Goal: Task Accomplishment & Management: Manage account settings

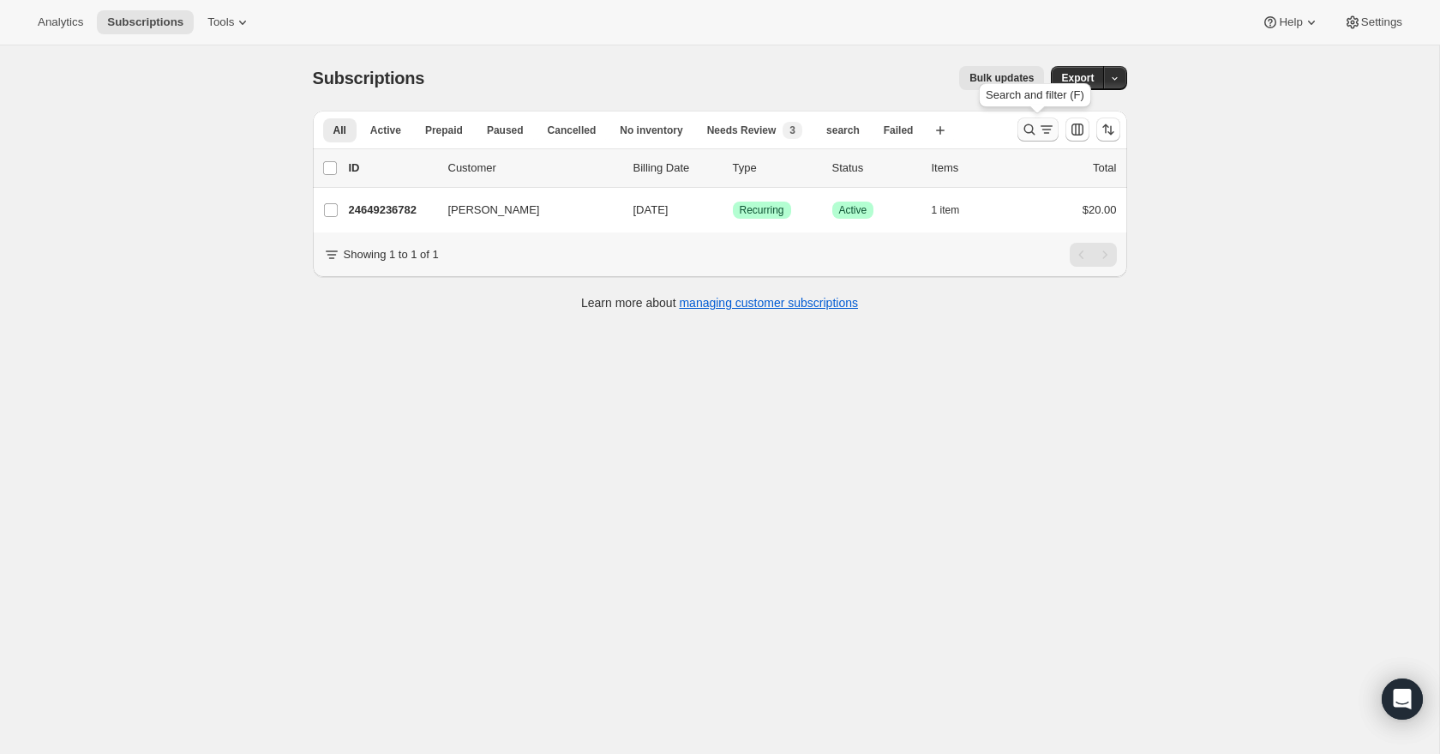
click at [1032, 133] on icon "Search and filter results" at bounding box center [1029, 129] width 17 height 17
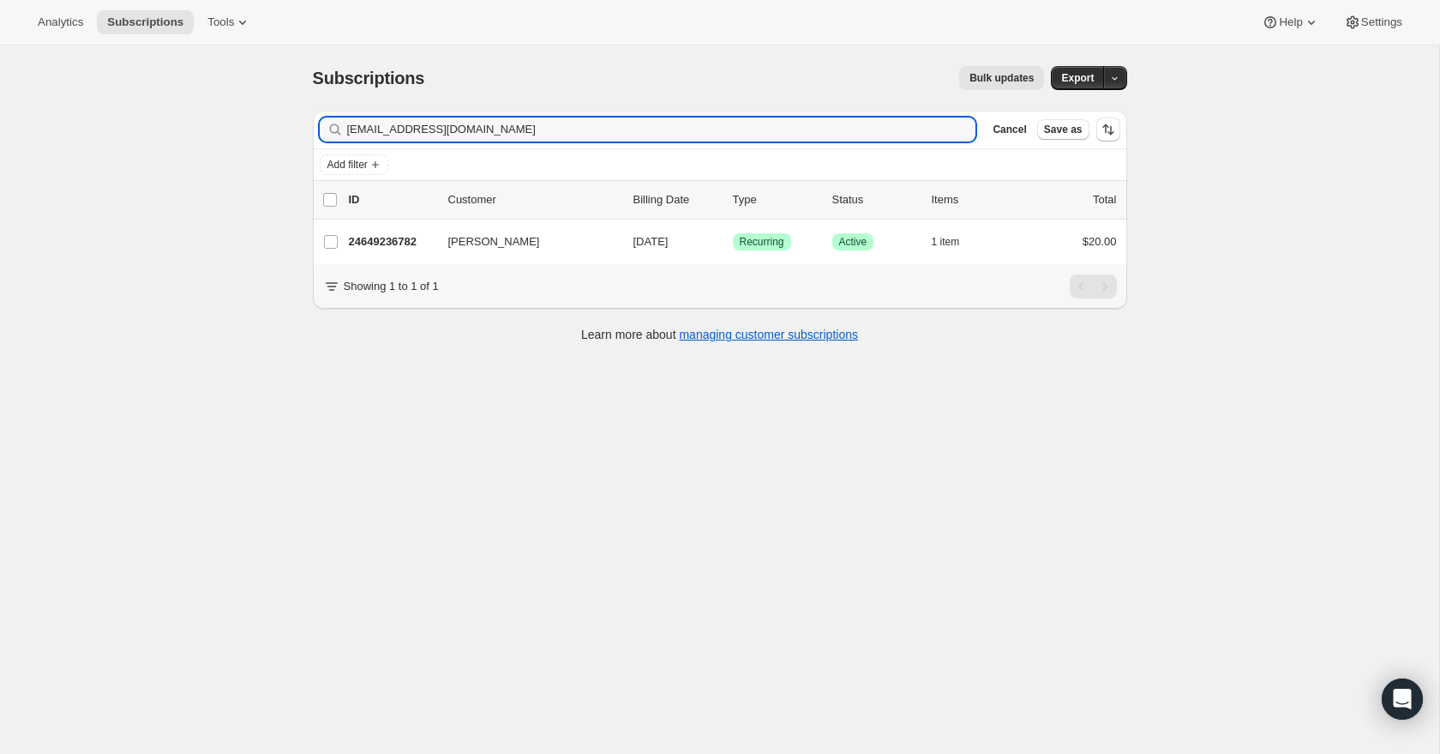
drag, startPoint x: 515, startPoint y: 127, endPoint x: 240, endPoint y: 132, distance: 275.3
click at [240, 132] on div "Subscriptions. This page is ready Subscriptions Bulk updates More actions Bulk …" at bounding box center [720, 422] width 1440 height 754
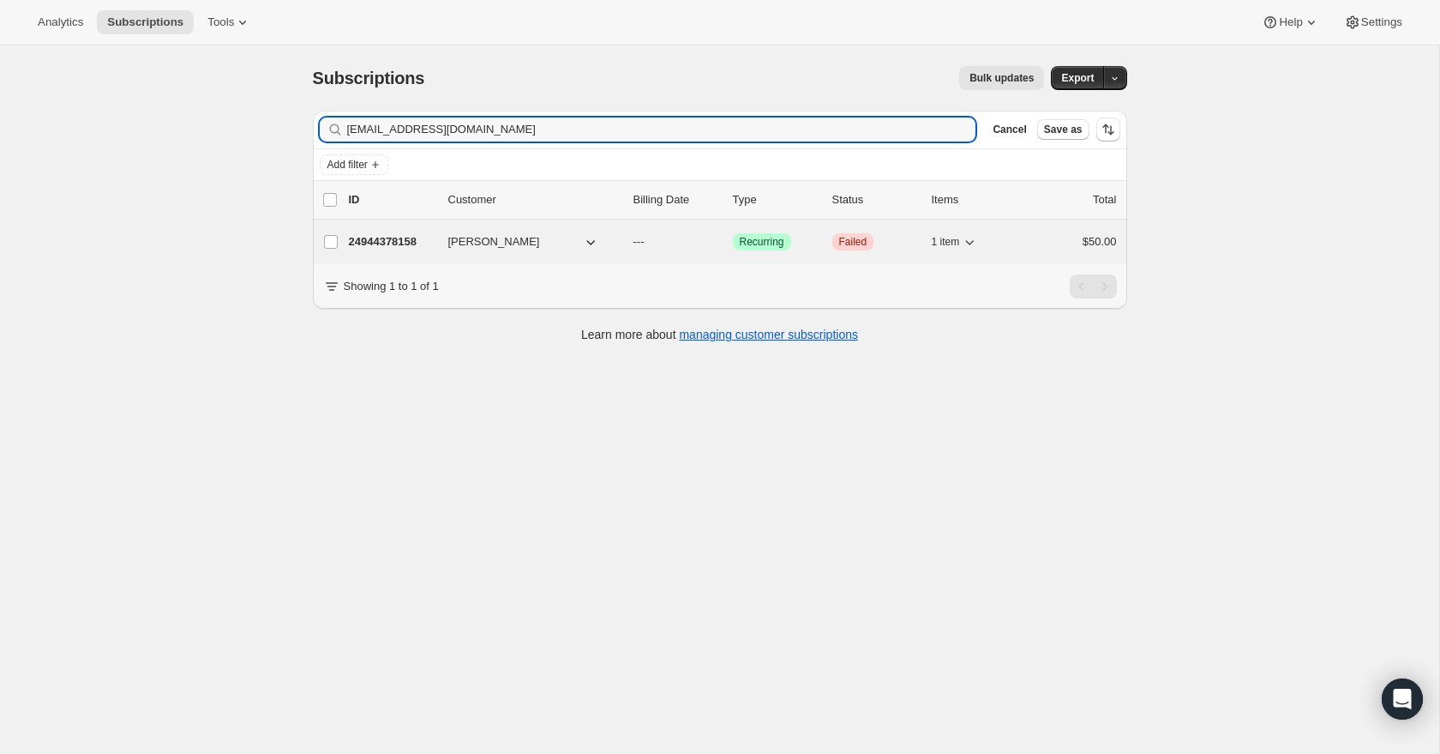
type input "[EMAIL_ADDRESS][DOMAIN_NAME]"
click at [428, 240] on p "24944378158" at bounding box center [392, 241] width 86 height 17
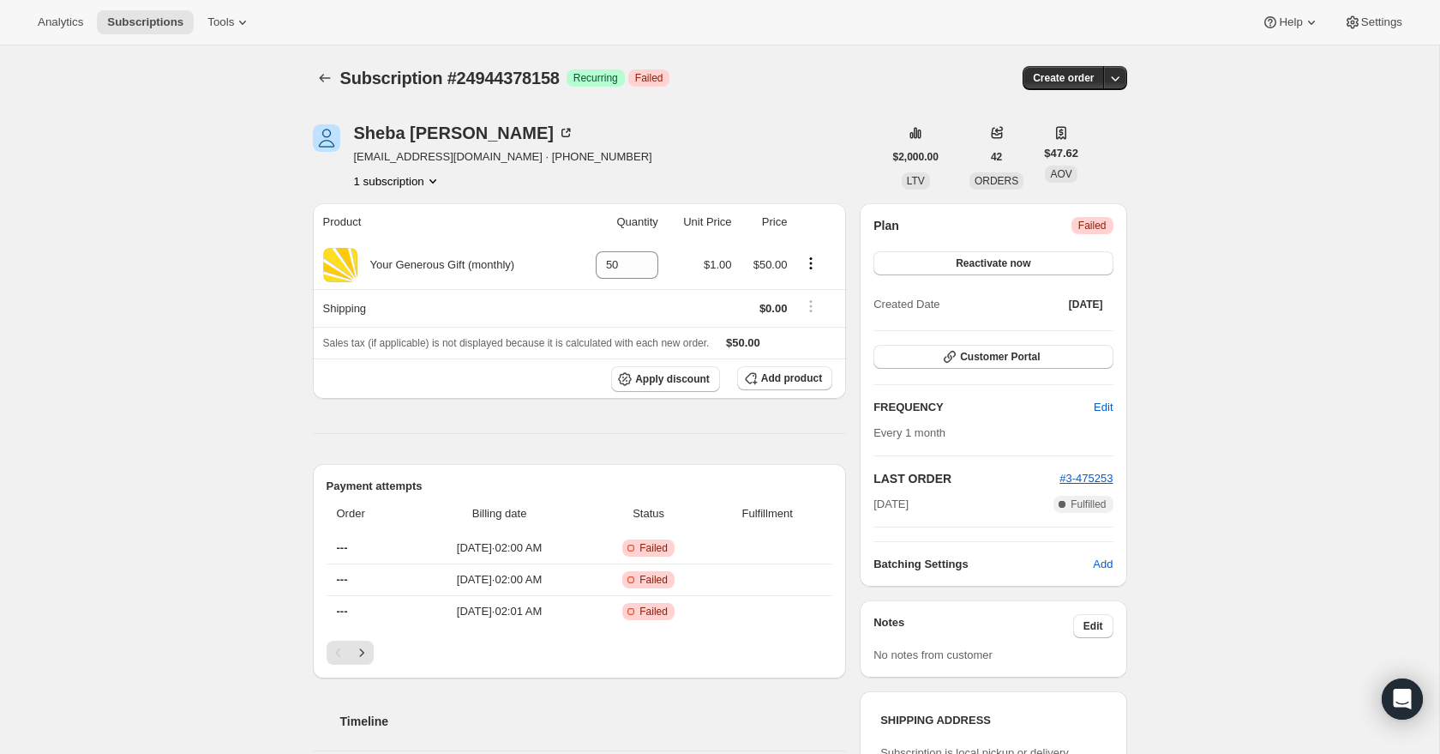
click at [1090, 224] on span "Failed" at bounding box center [1093, 226] width 28 height 14
click at [1100, 231] on span "Failed" at bounding box center [1093, 226] width 28 height 14
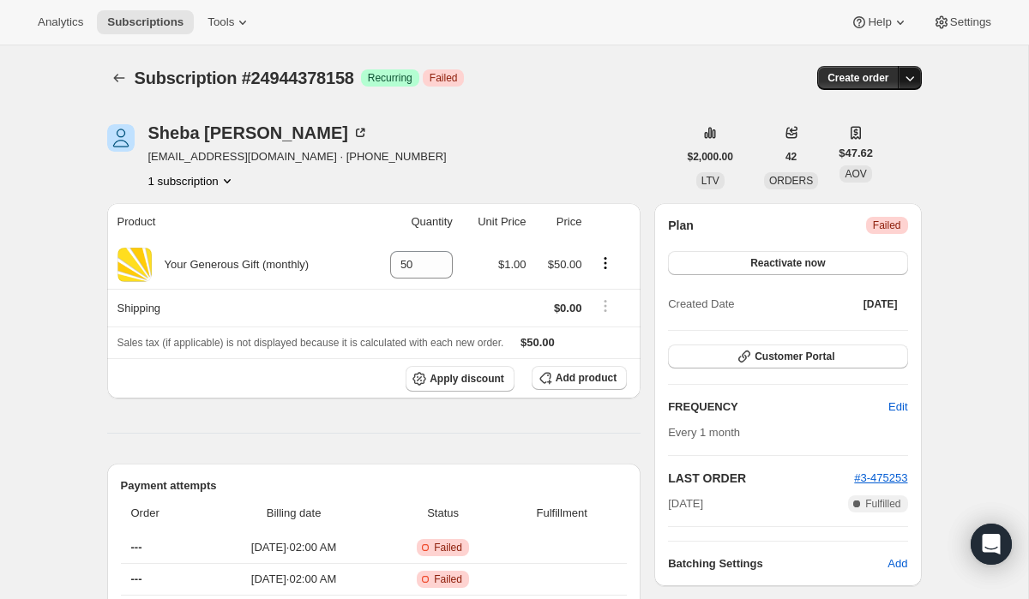
click at [910, 79] on icon "button" at bounding box center [909, 77] width 17 height 17
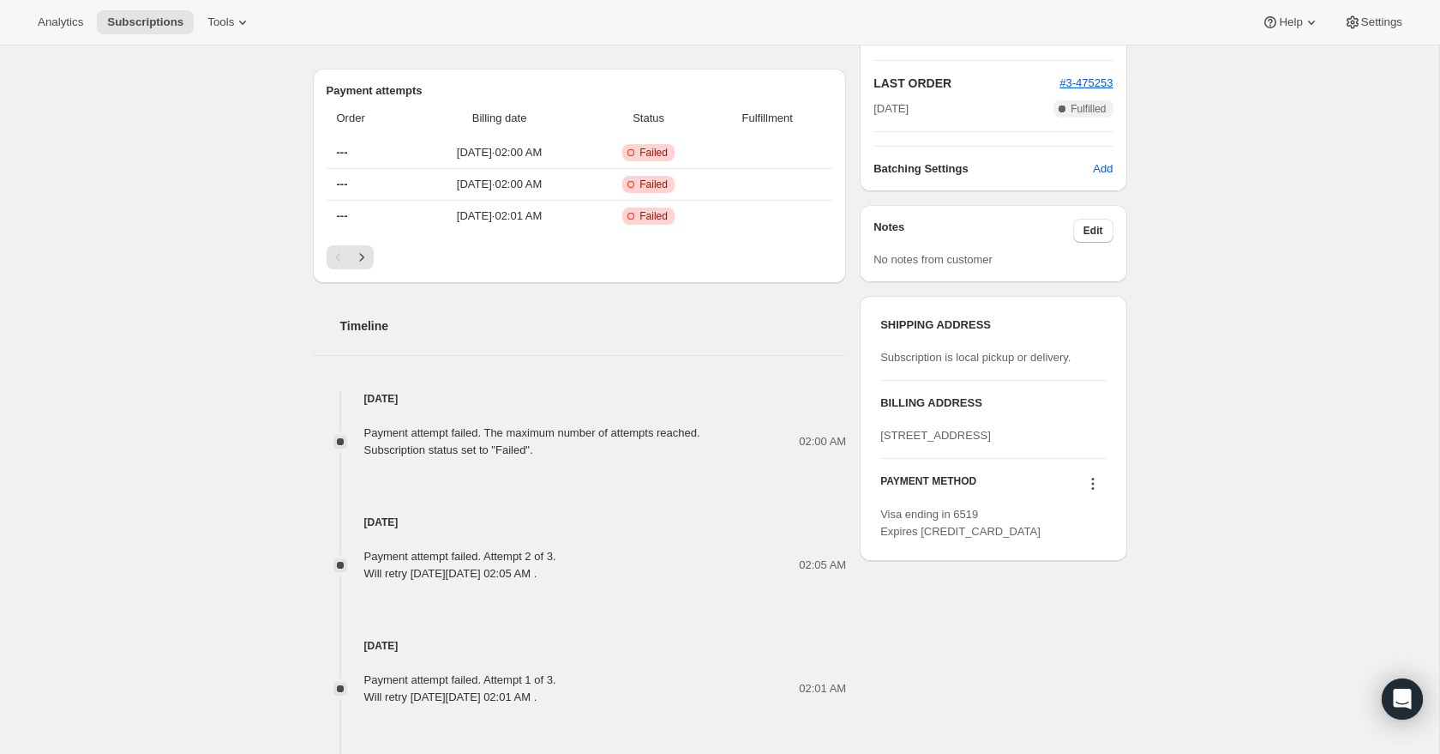
scroll to position [411, 0]
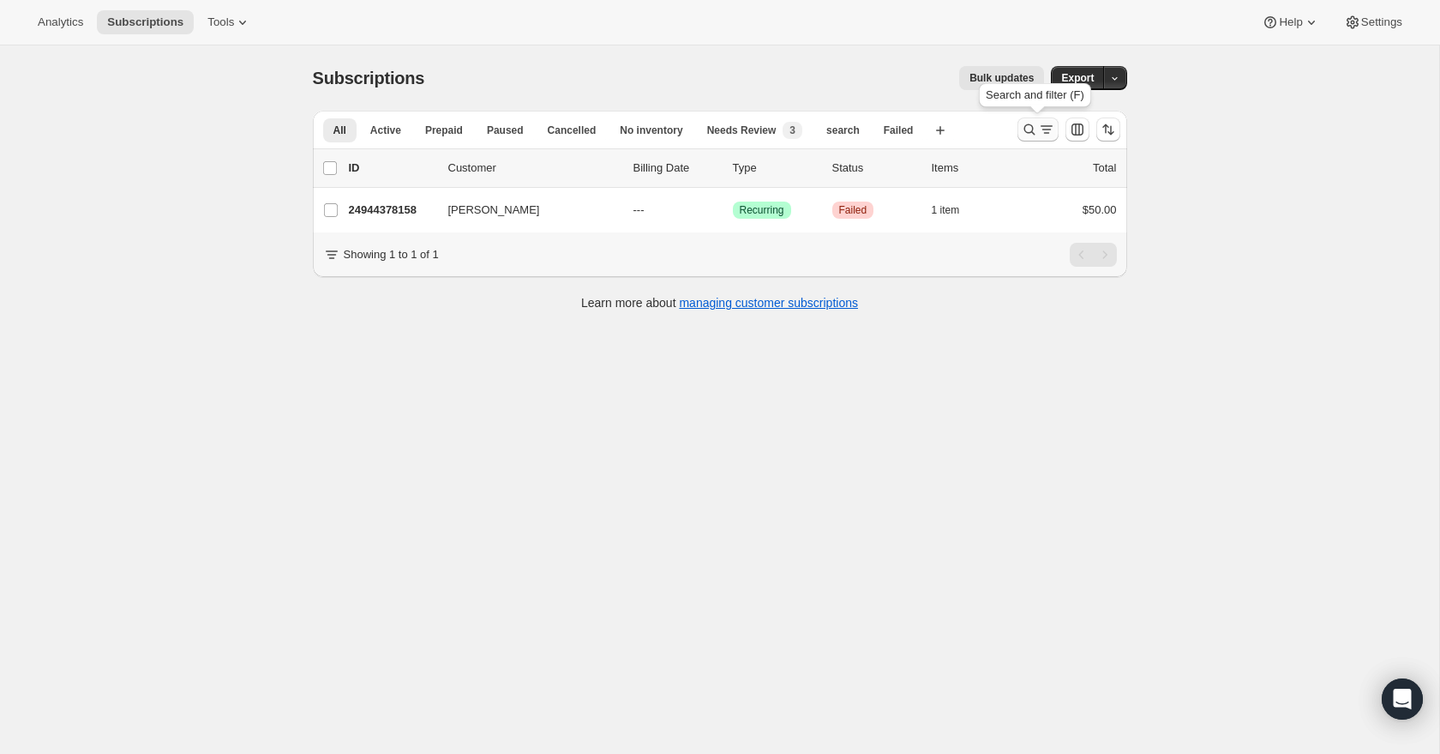
click at [1024, 133] on icon "Search and filter results" at bounding box center [1029, 129] width 17 height 17
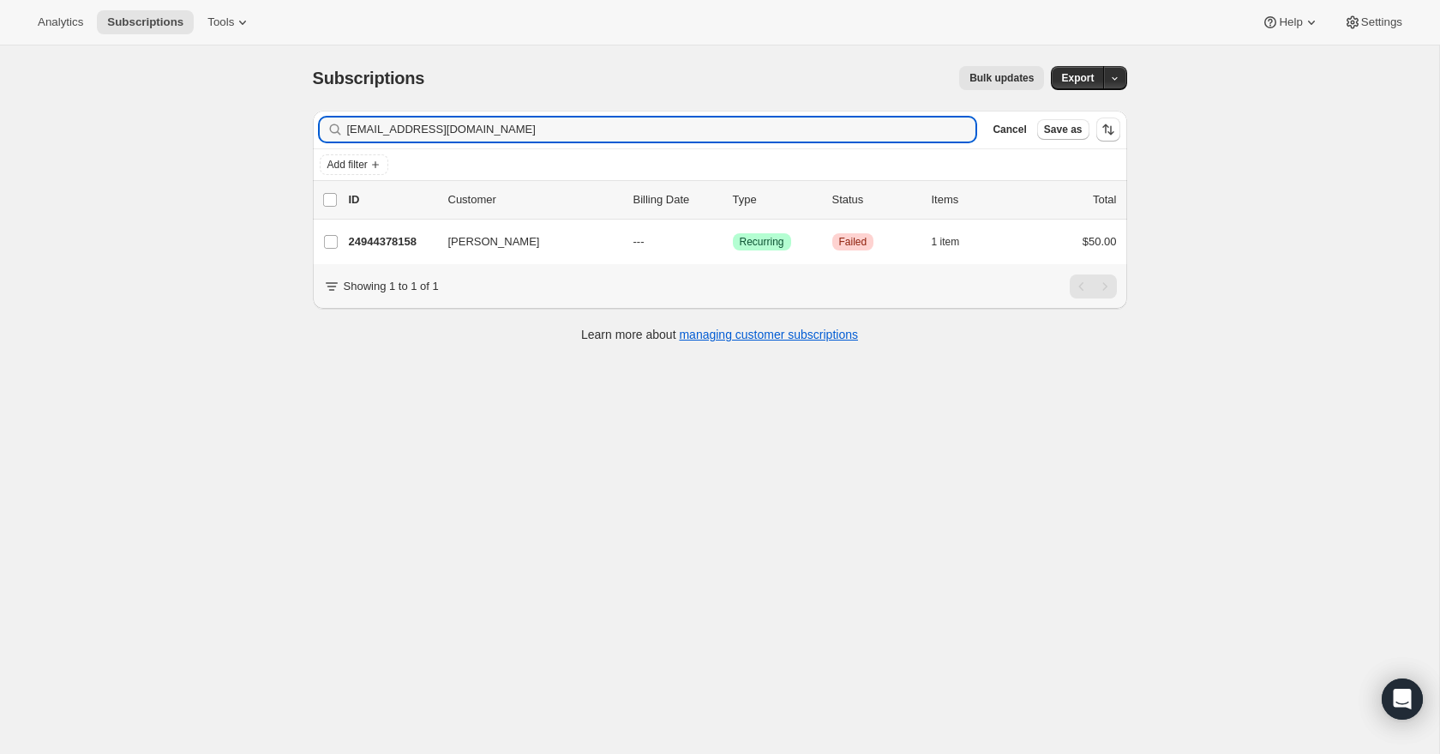
drag, startPoint x: 528, startPoint y: 135, endPoint x: 285, endPoint y: 131, distance: 243.5
click at [285, 131] on div "Subscriptions. This page is ready Subscriptions Bulk updates More actions Bulk …" at bounding box center [720, 422] width 1440 height 754
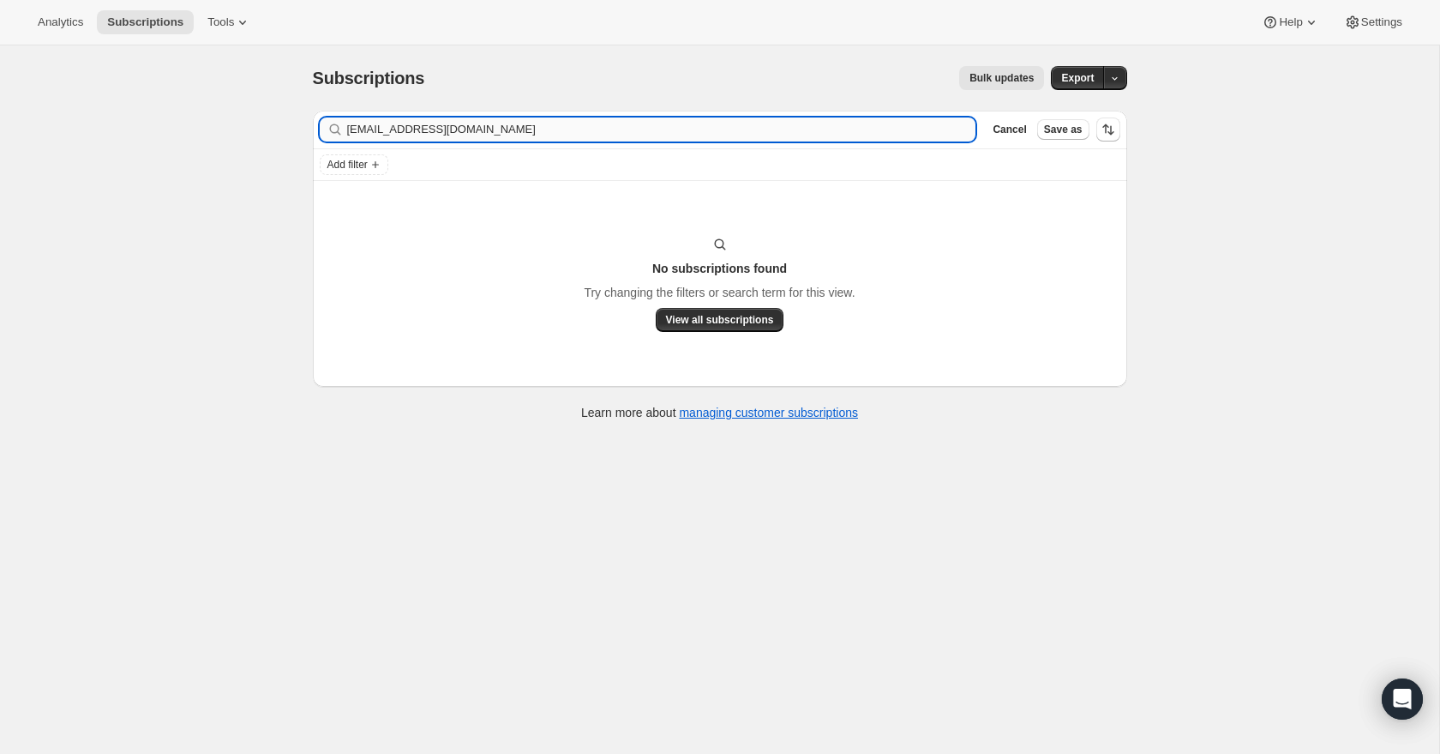
click at [517, 129] on input "[EMAIL_ADDRESS][DOMAIN_NAME]" at bounding box center [661, 129] width 629 height 24
type input "[EMAIL_ADDRESS][DOMAIN_NAME]"
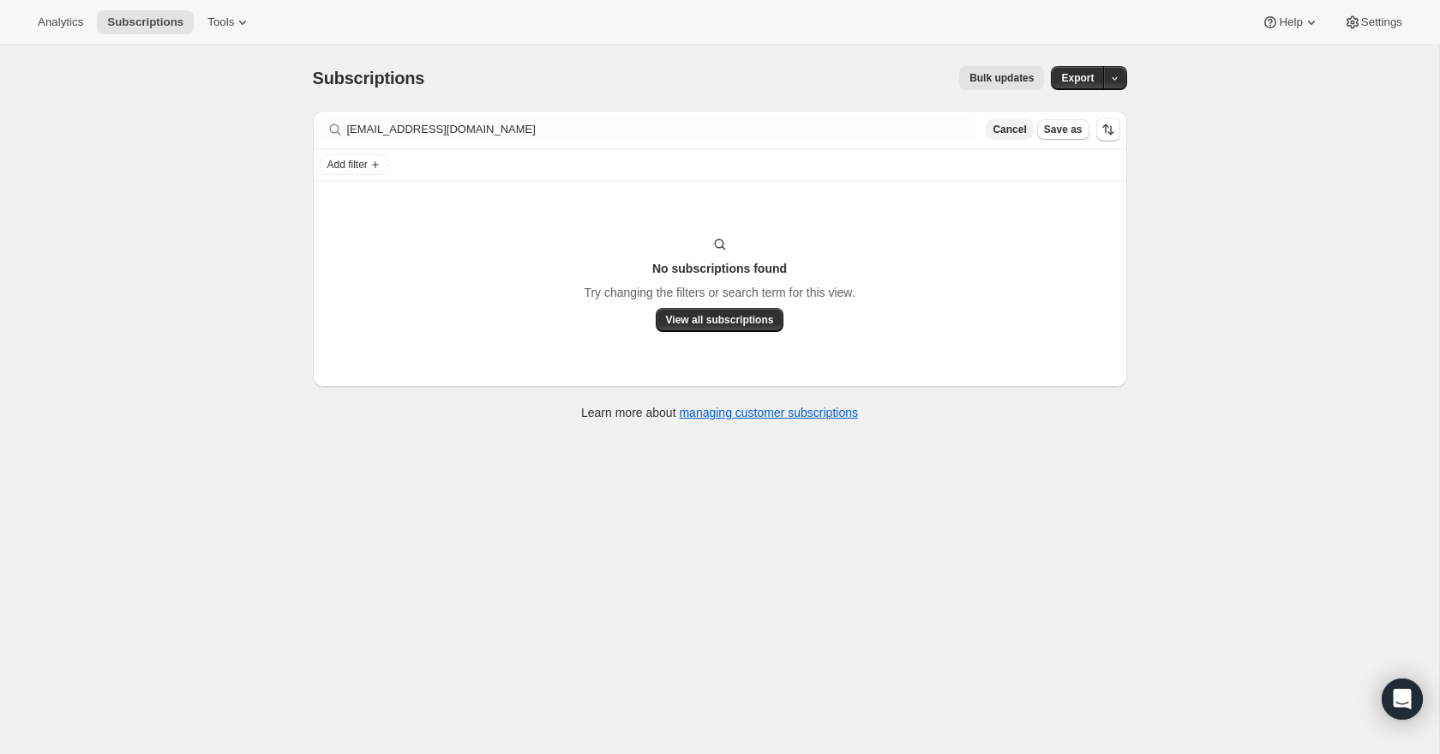
click at [999, 129] on span "Cancel" at bounding box center [1009, 130] width 33 height 14
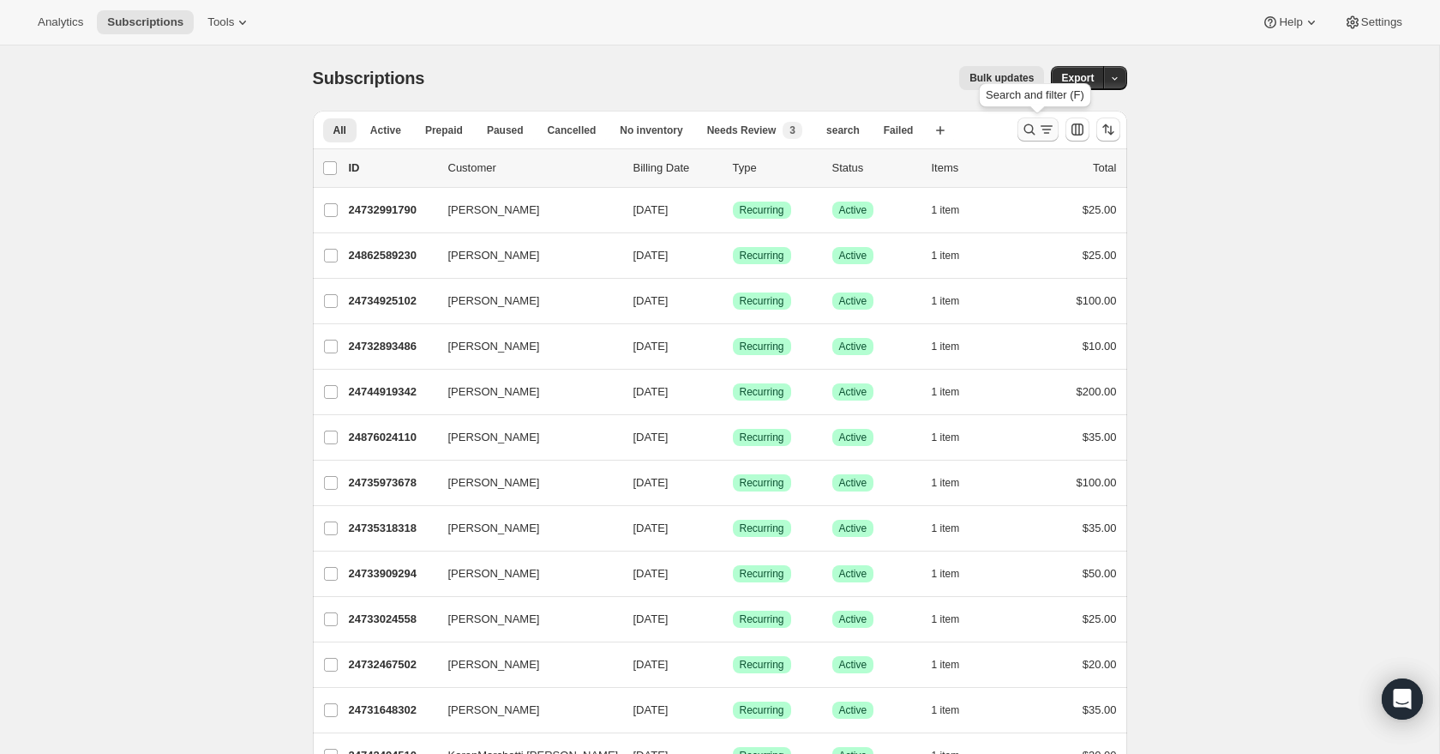
click at [1025, 134] on icon "Search and filter results" at bounding box center [1029, 129] width 17 height 17
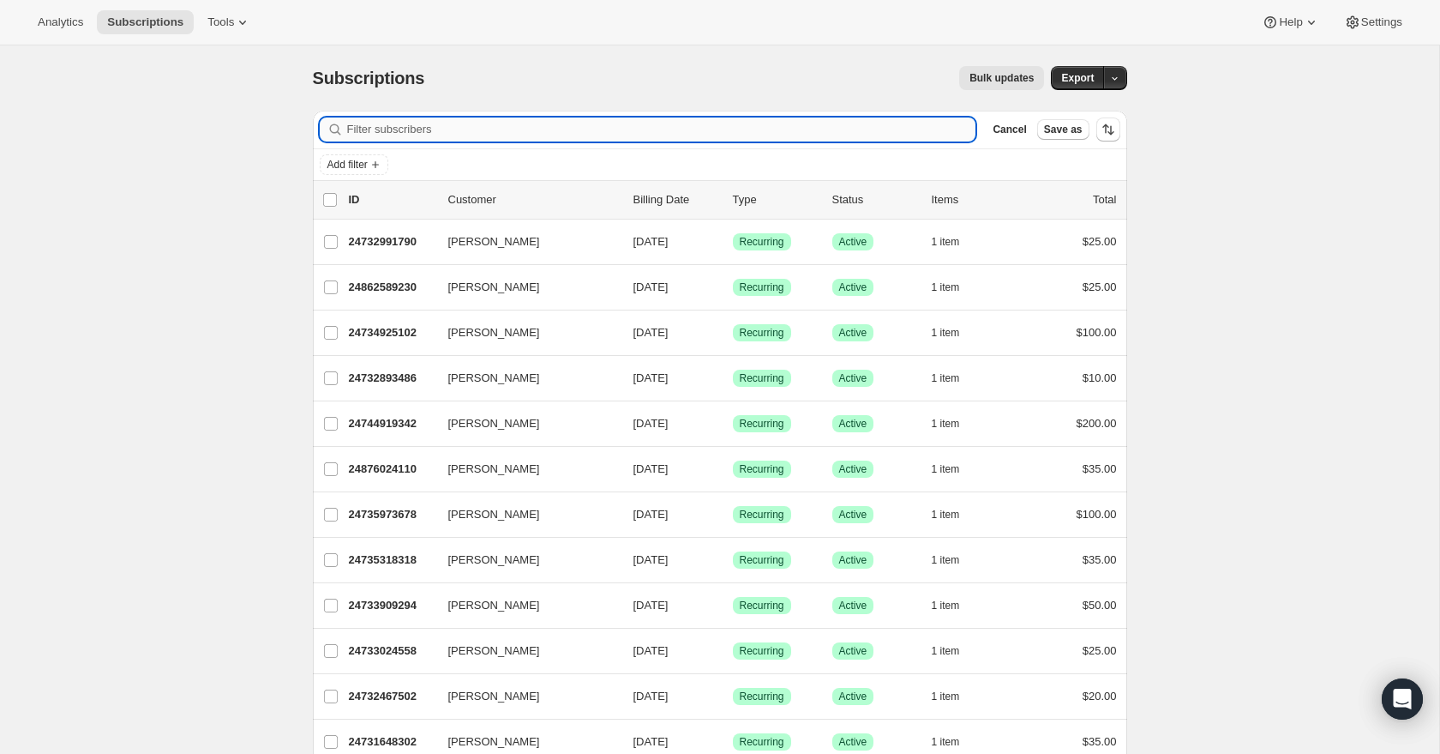
click at [437, 129] on input "Filter subscribers" at bounding box center [661, 129] width 629 height 24
paste input "[EMAIL_ADDRESS][DOMAIN_NAME]"
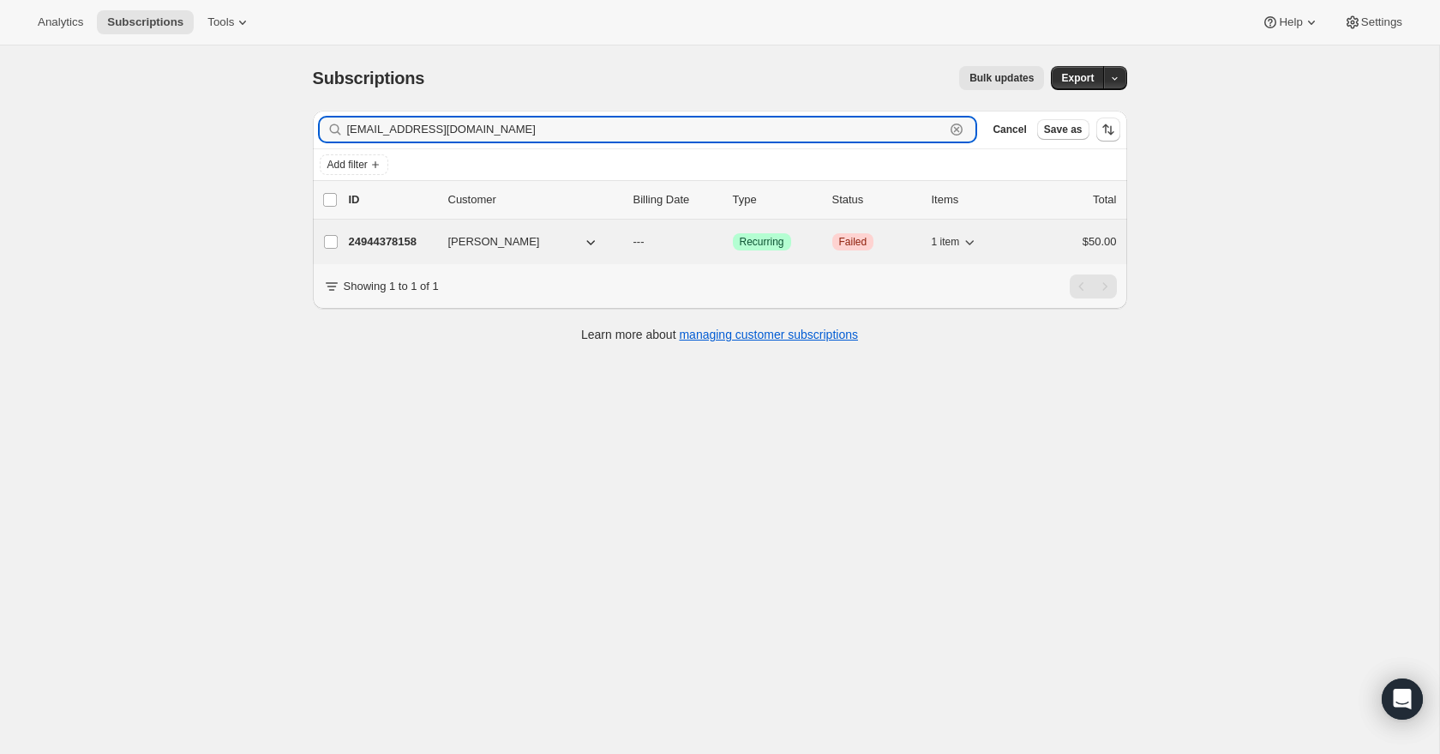
type input "[EMAIL_ADDRESS][DOMAIN_NAME]"
click at [381, 233] on p "24944378158" at bounding box center [392, 241] width 86 height 17
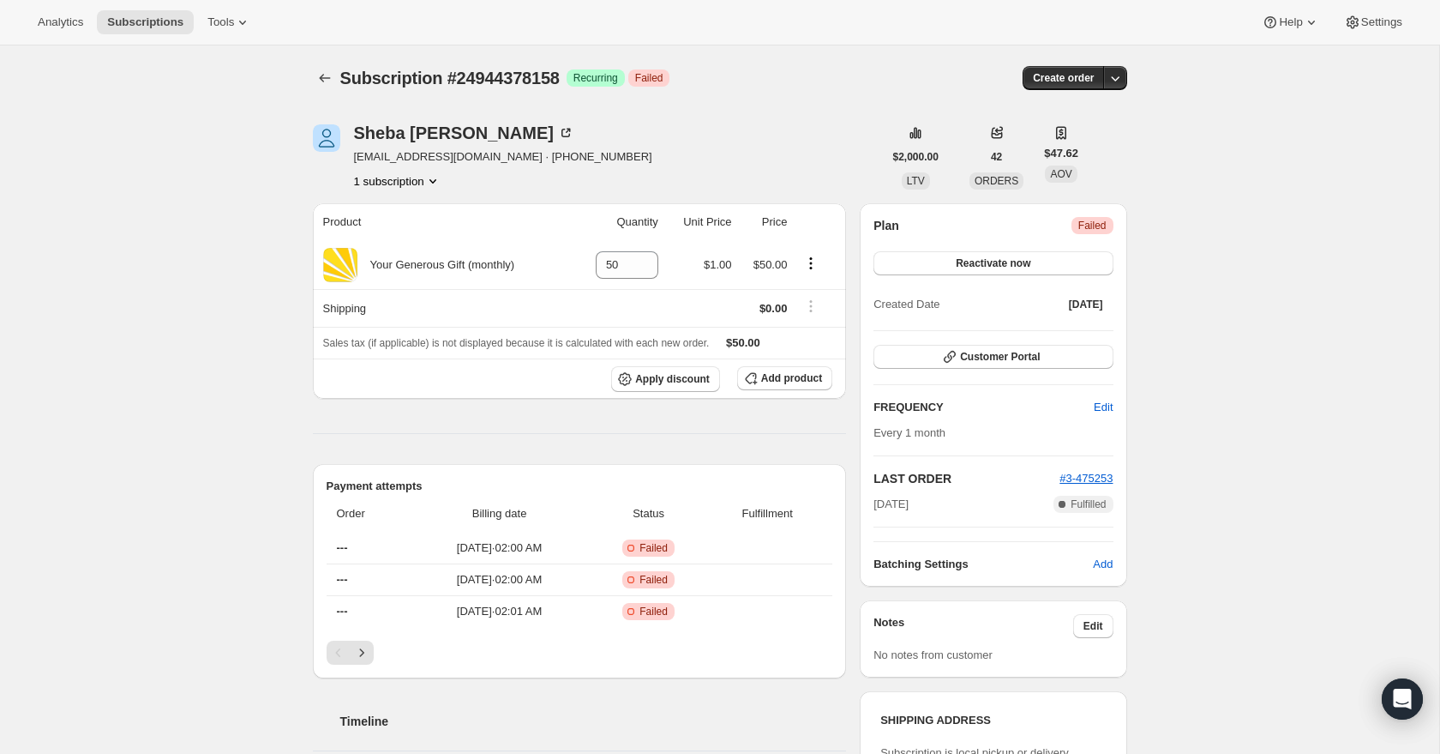
click at [1079, 227] on span "Failed" at bounding box center [1093, 226] width 28 height 14
click at [1085, 225] on span "Failed" at bounding box center [1093, 226] width 28 height 14
click at [1112, 227] on span "Critical Failed" at bounding box center [1093, 225] width 42 height 17
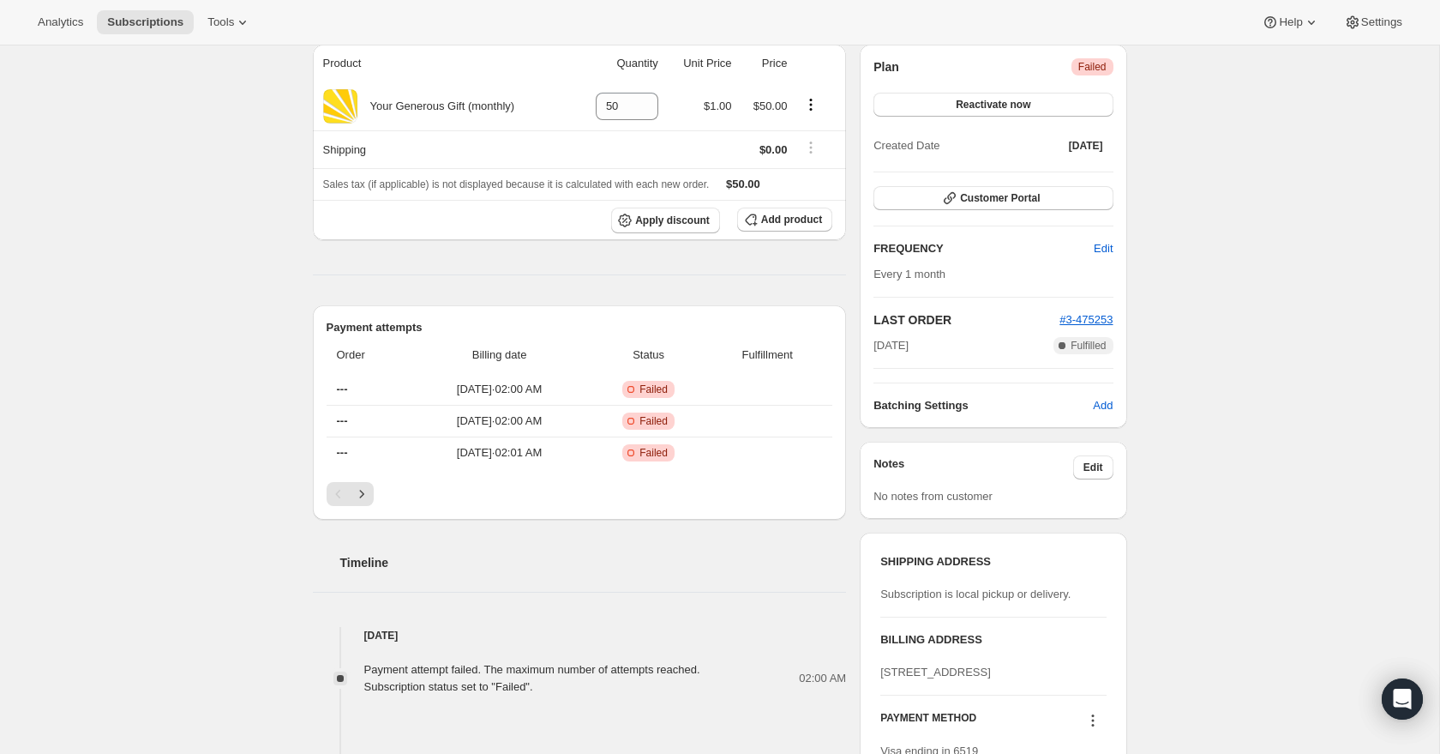
scroll to position [117, 0]
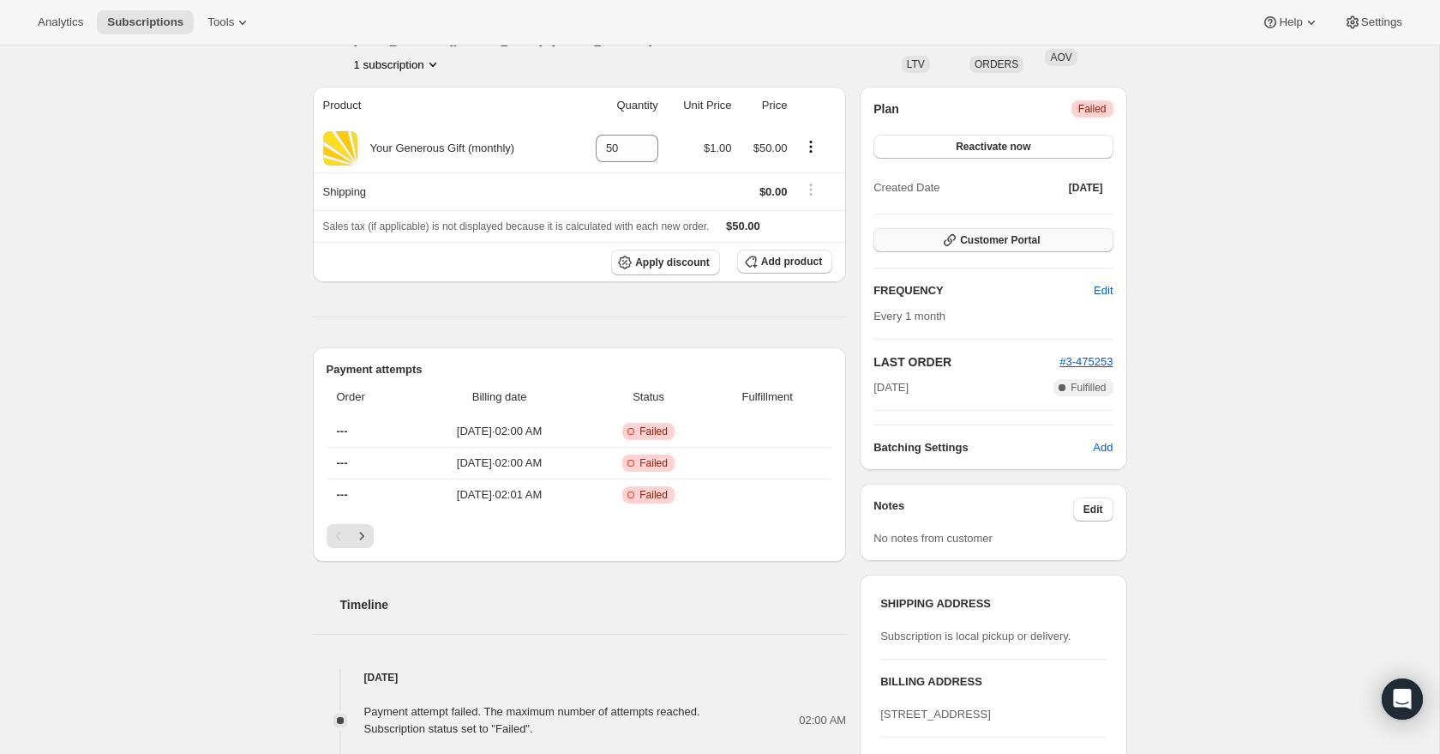
click at [1017, 237] on span "Customer Portal" at bounding box center [1000, 240] width 80 height 14
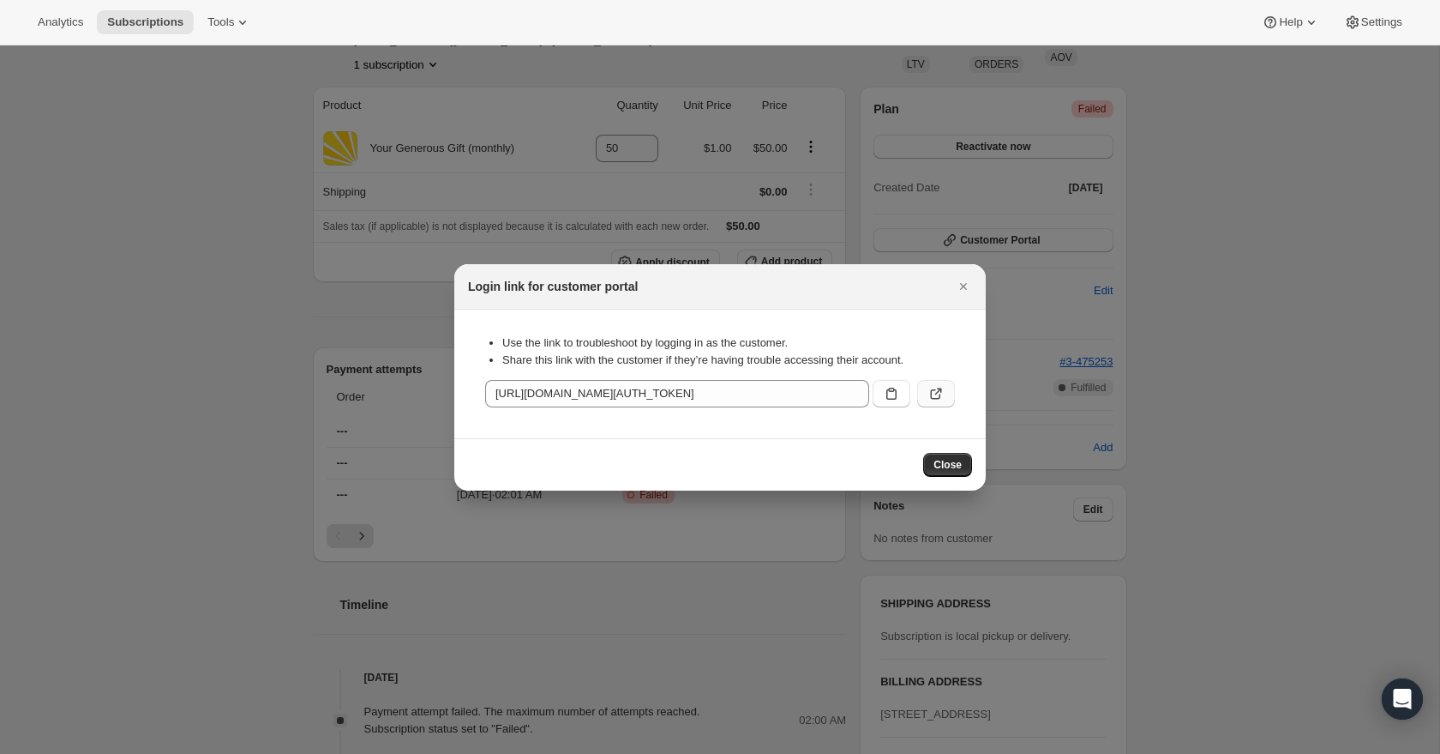
click at [932, 394] on icon ":rh8:" at bounding box center [936, 393] width 17 height 17
click at [934, 462] on span "Close" at bounding box center [948, 465] width 28 height 14
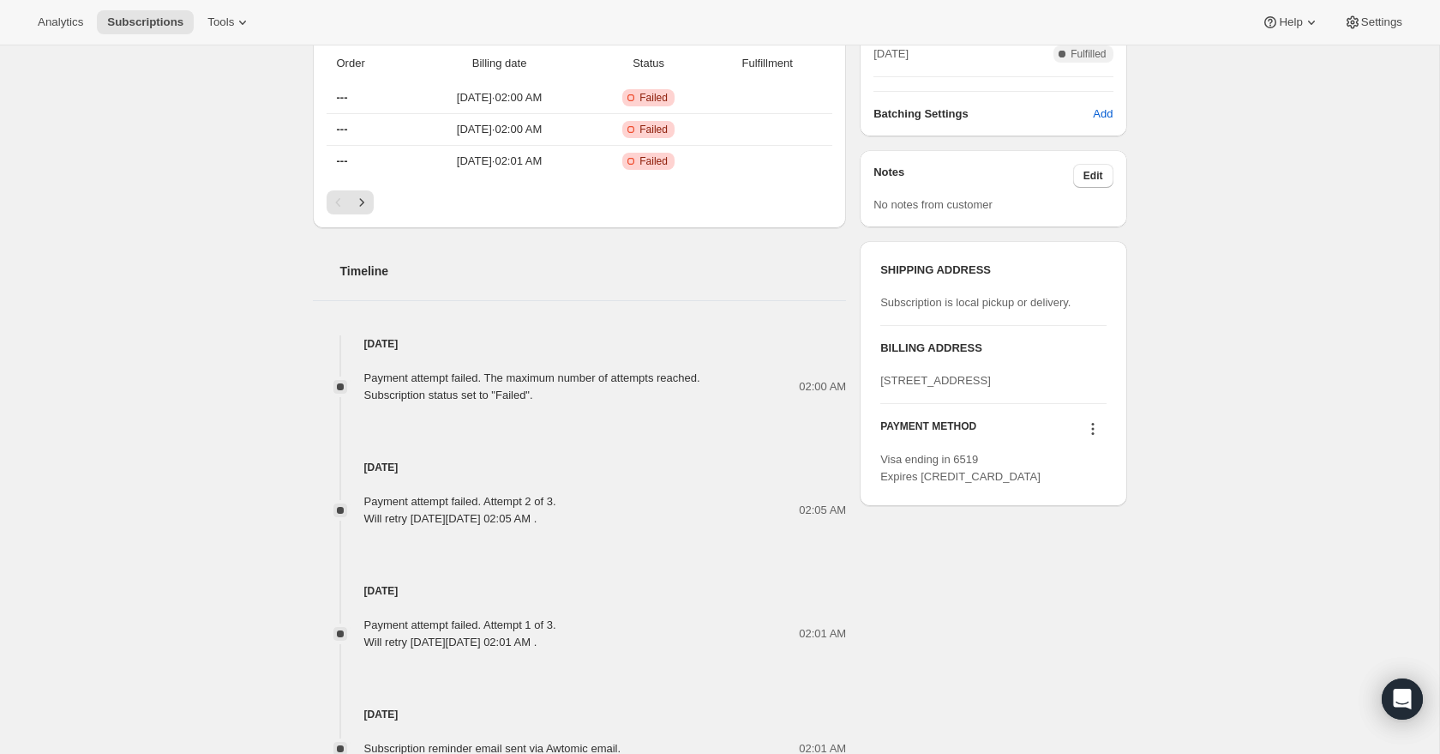
scroll to position [451, 0]
click at [1091, 436] on icon at bounding box center [1093, 427] width 17 height 17
click at [1065, 553] on span "Add credit card" at bounding box center [1066, 553] width 75 height 13
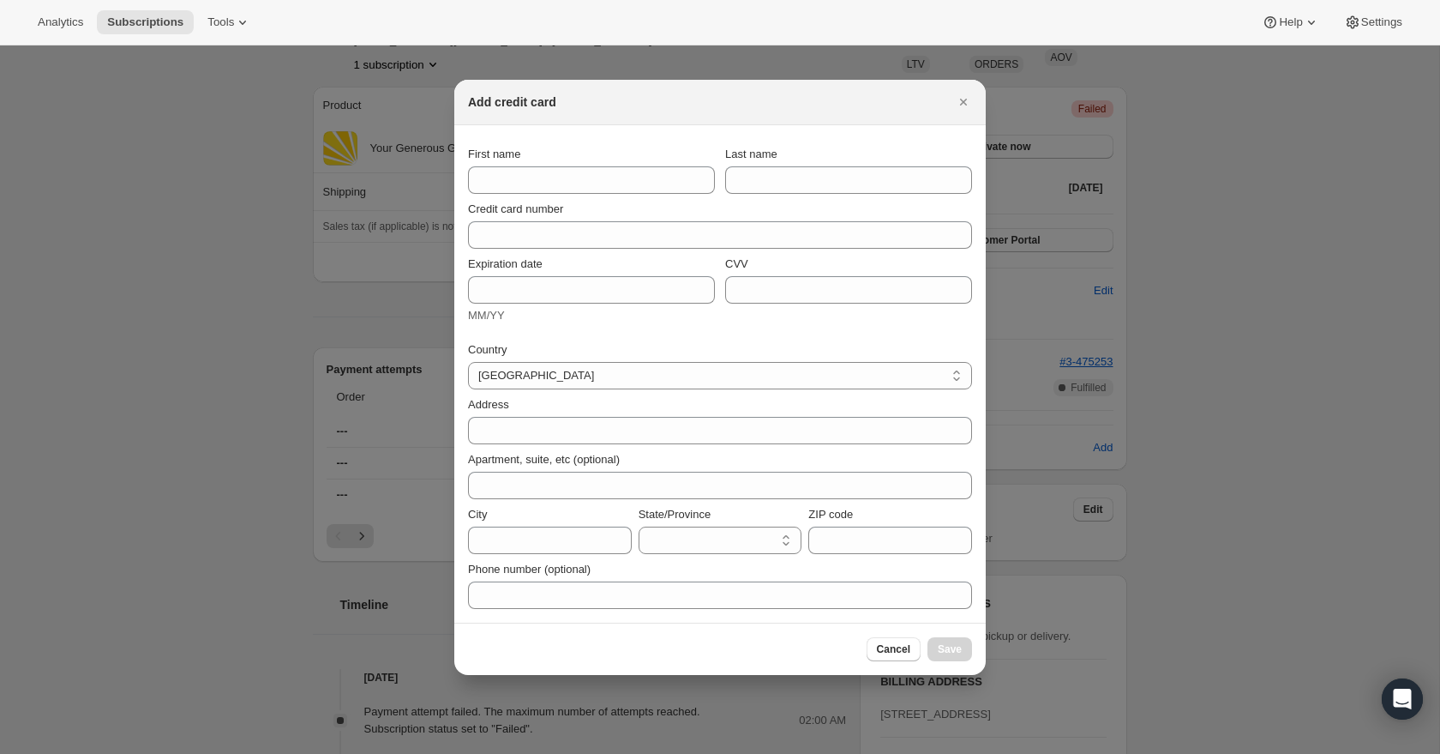
scroll to position [0, 0]
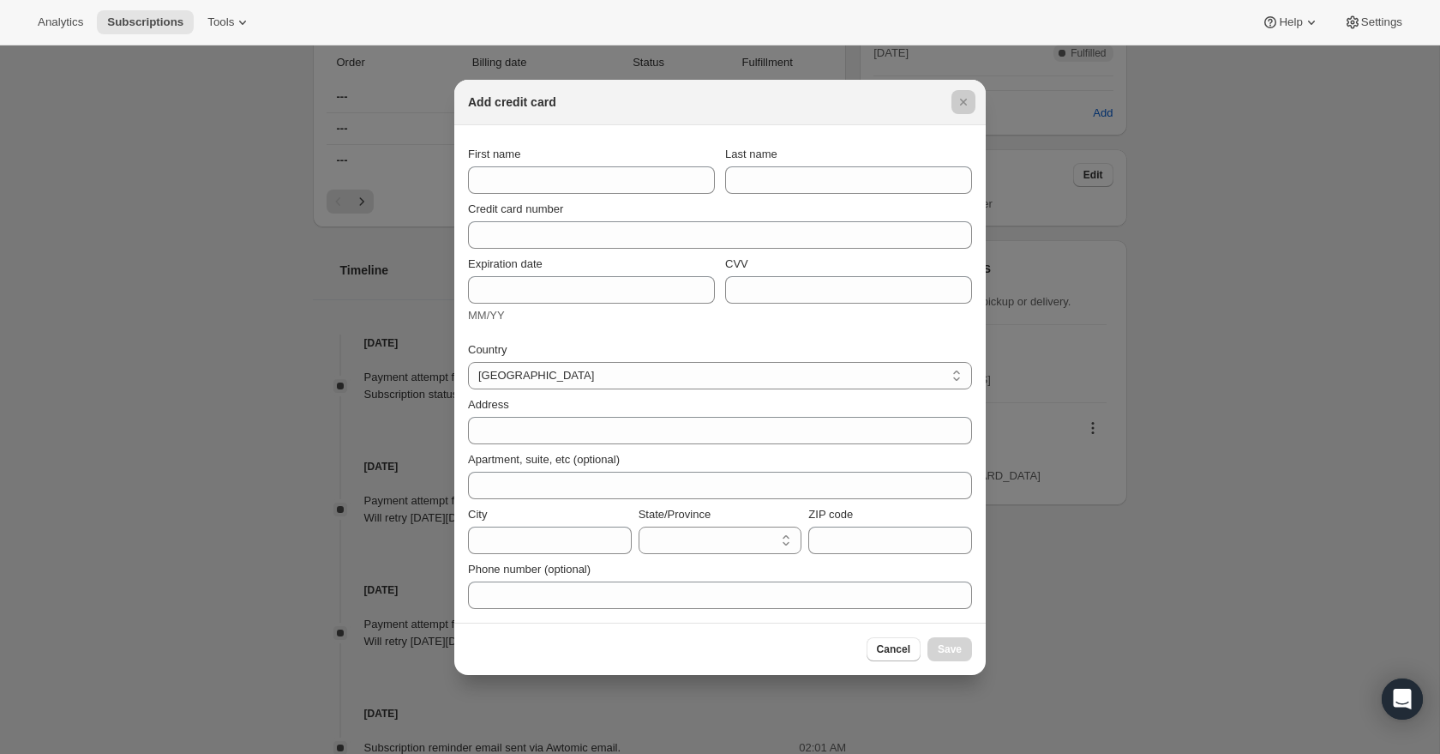
click at [1187, 392] on div at bounding box center [720, 377] width 1440 height 754
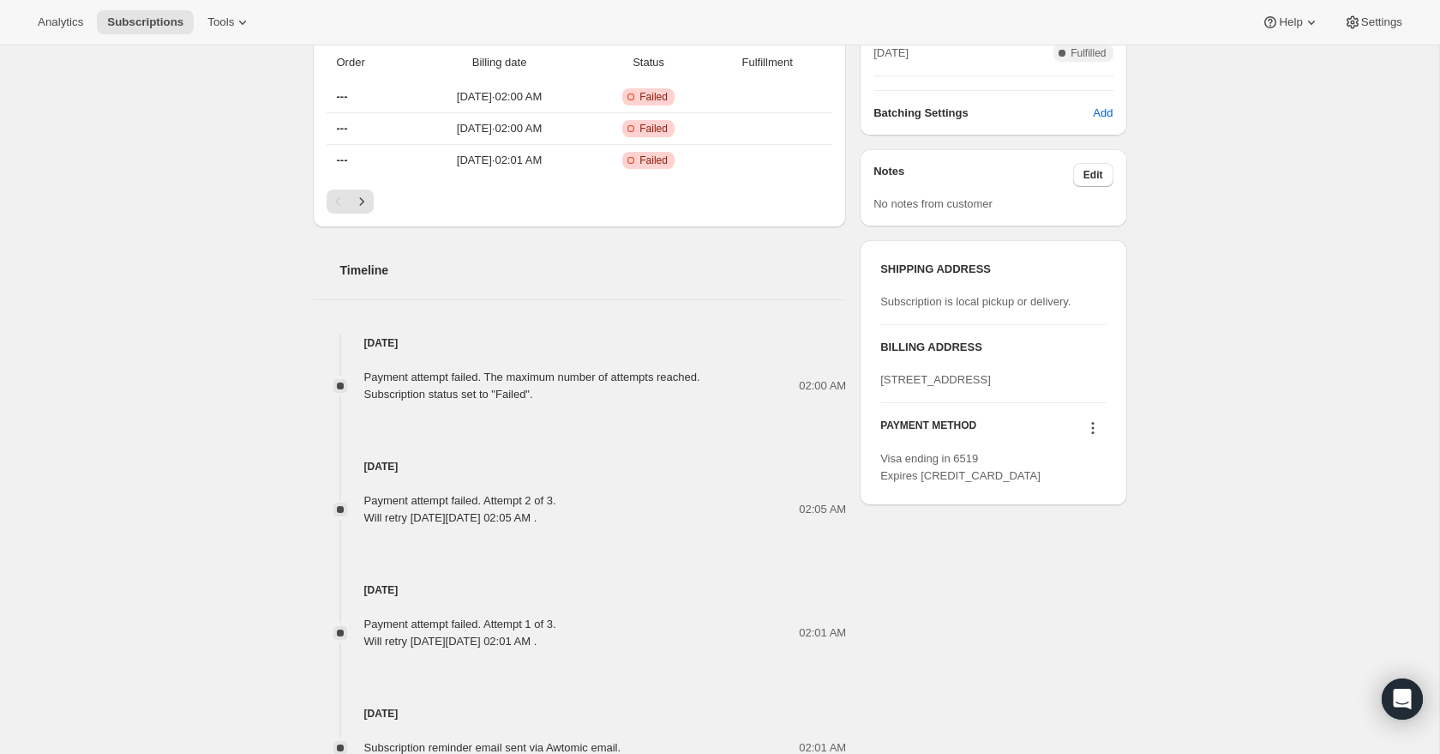
click at [1094, 436] on icon at bounding box center [1093, 427] width 17 height 17
click at [1048, 530] on span "Select payment method" at bounding box center [1087, 524] width 117 height 13
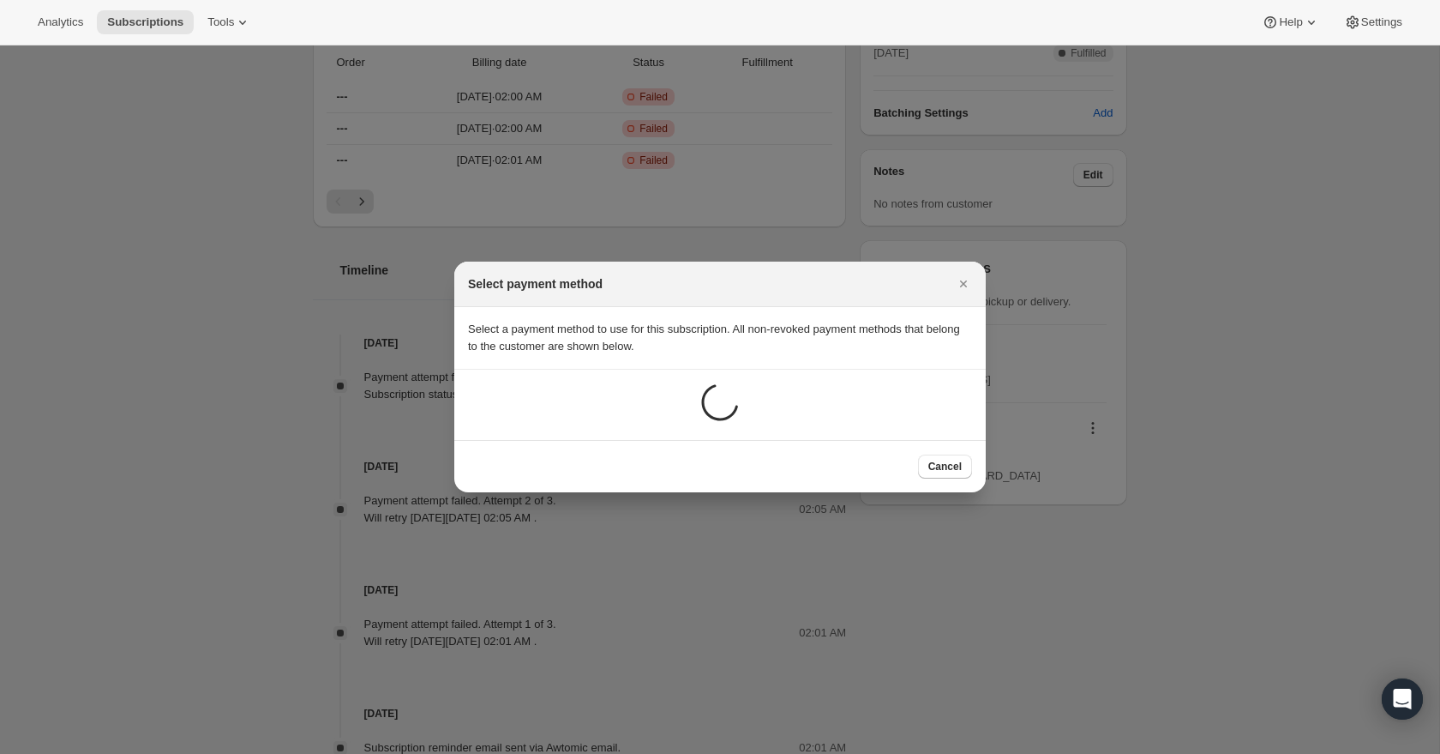
scroll to position [0, 0]
click at [965, 283] on icon "Close" at bounding box center [963, 284] width 17 height 17
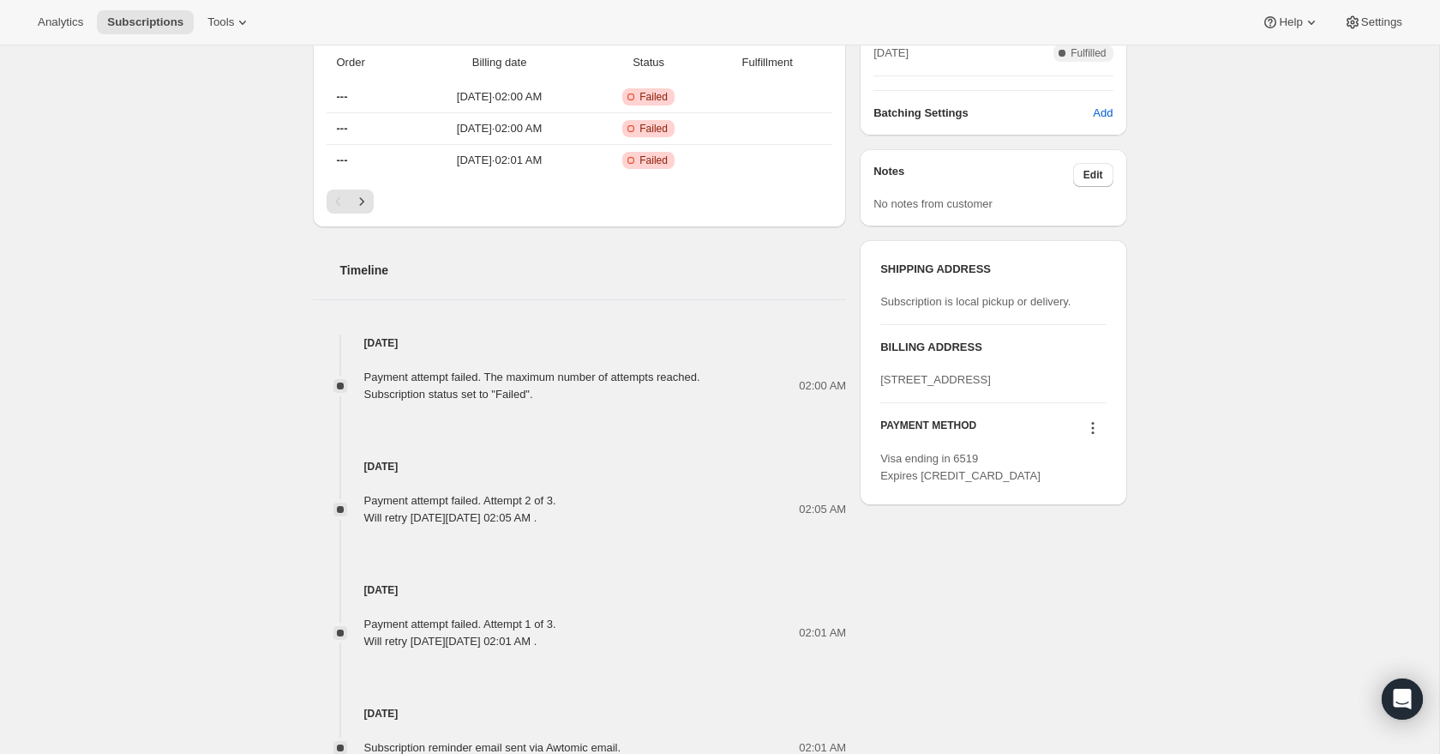
click at [1096, 436] on icon at bounding box center [1093, 427] width 17 height 17
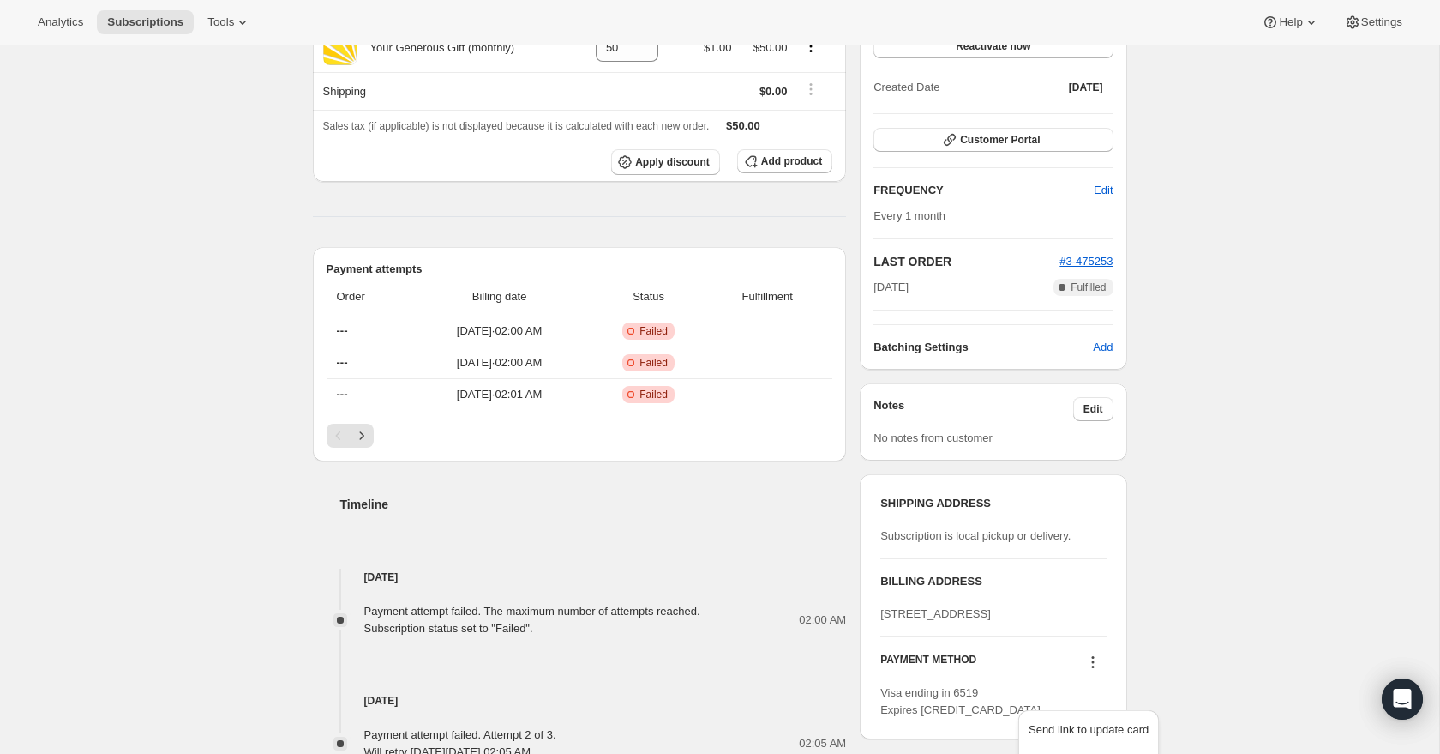
scroll to position [0, 0]
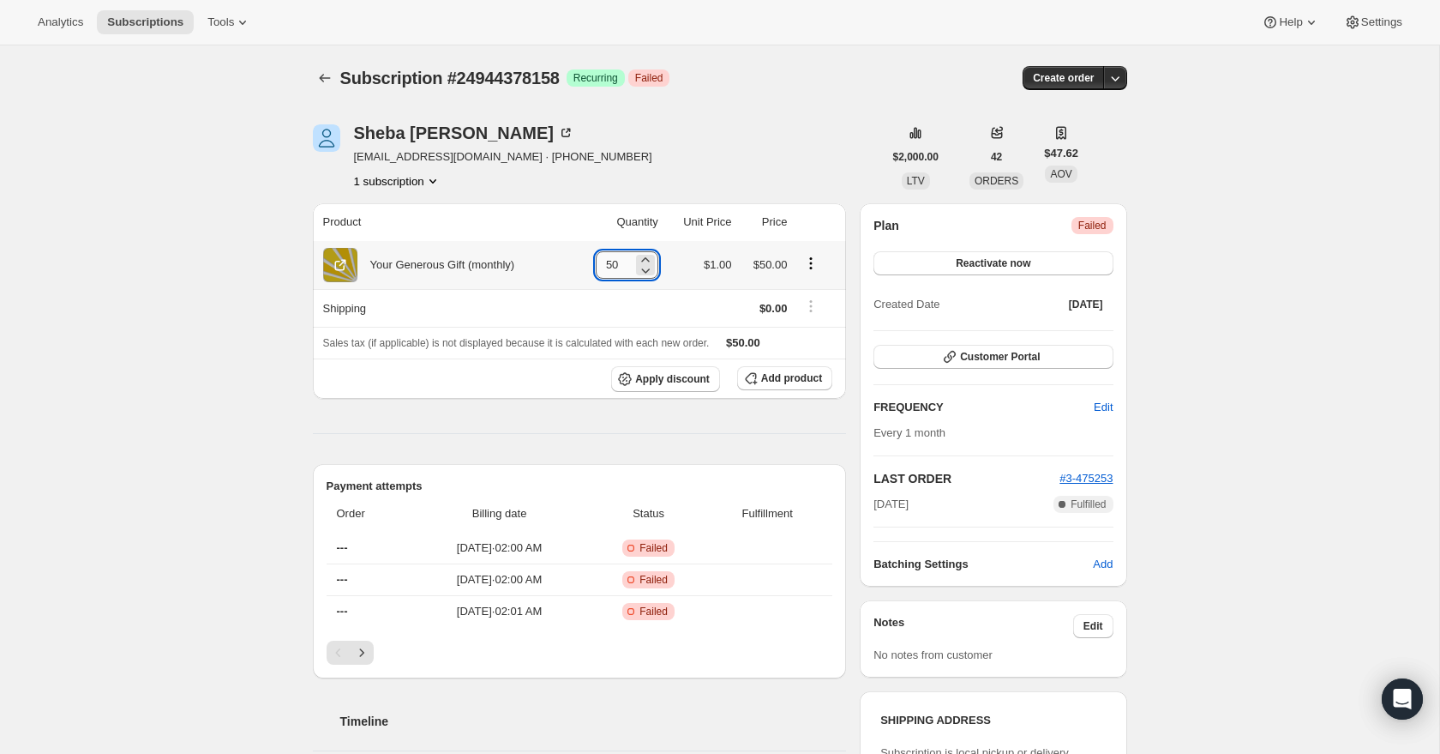
click at [623, 264] on input "50" at bounding box center [614, 264] width 37 height 27
drag, startPoint x: 623, startPoint y: 264, endPoint x: 570, endPoint y: 265, distance: 53.2
click at [570, 265] on tr "Your Generous Gift (monthly) 50 $1.00 $50.00" at bounding box center [580, 265] width 534 height 48
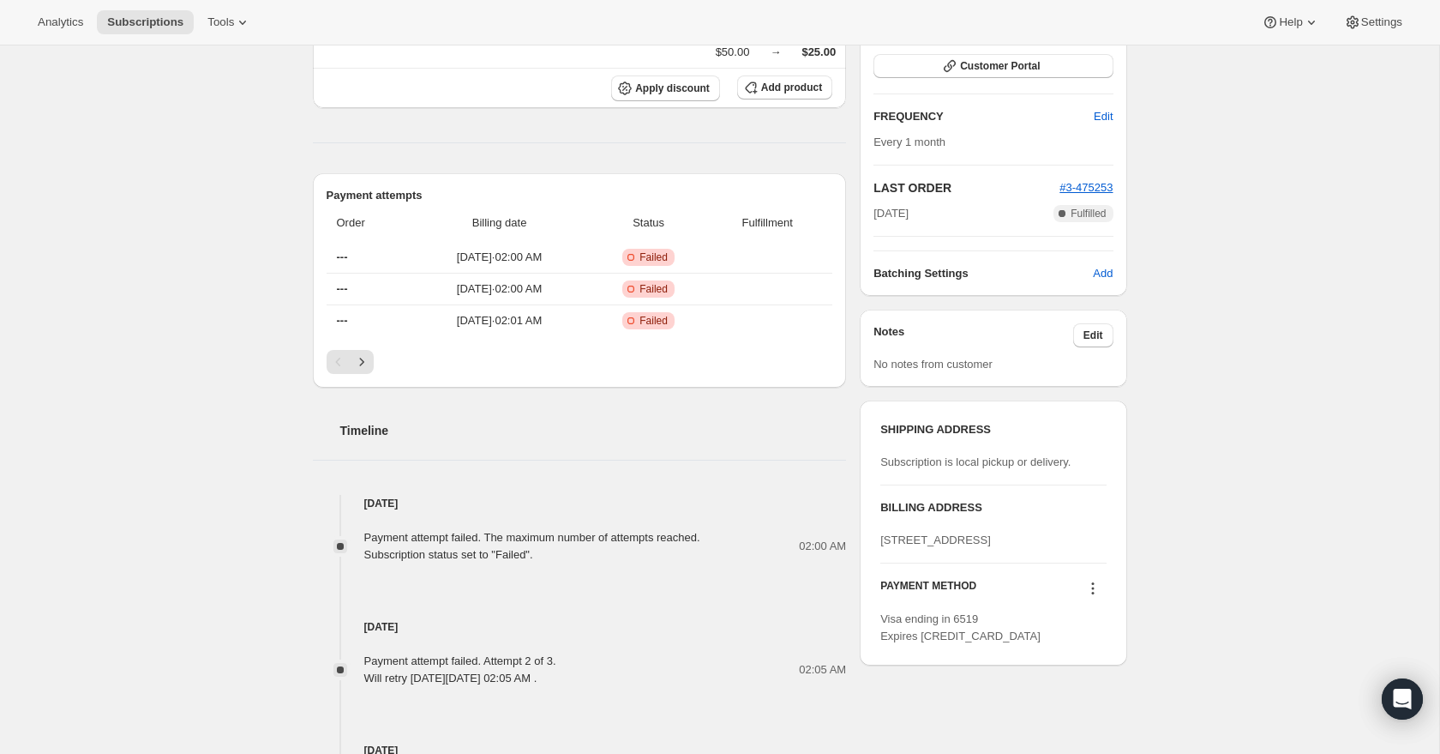
scroll to position [449, 0]
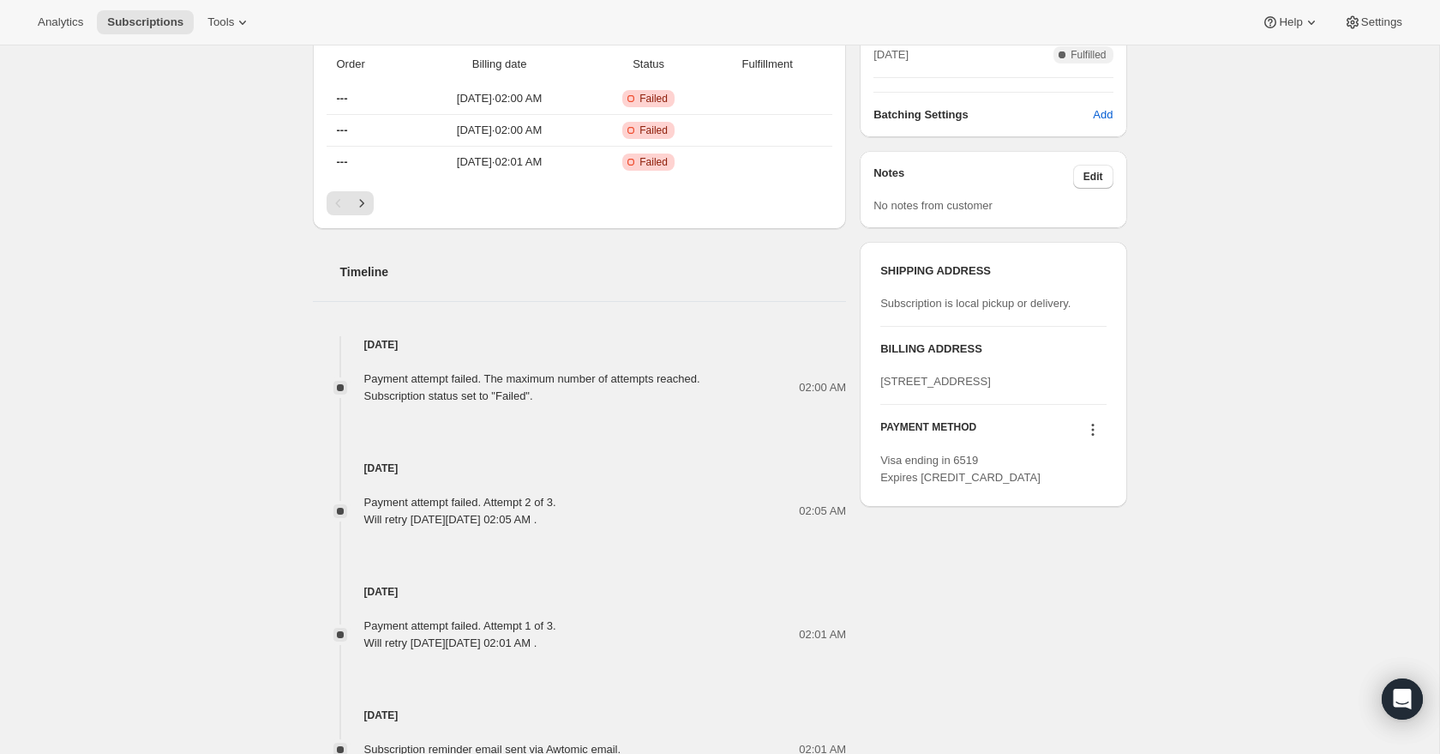
click at [1091, 438] on icon at bounding box center [1093, 429] width 17 height 17
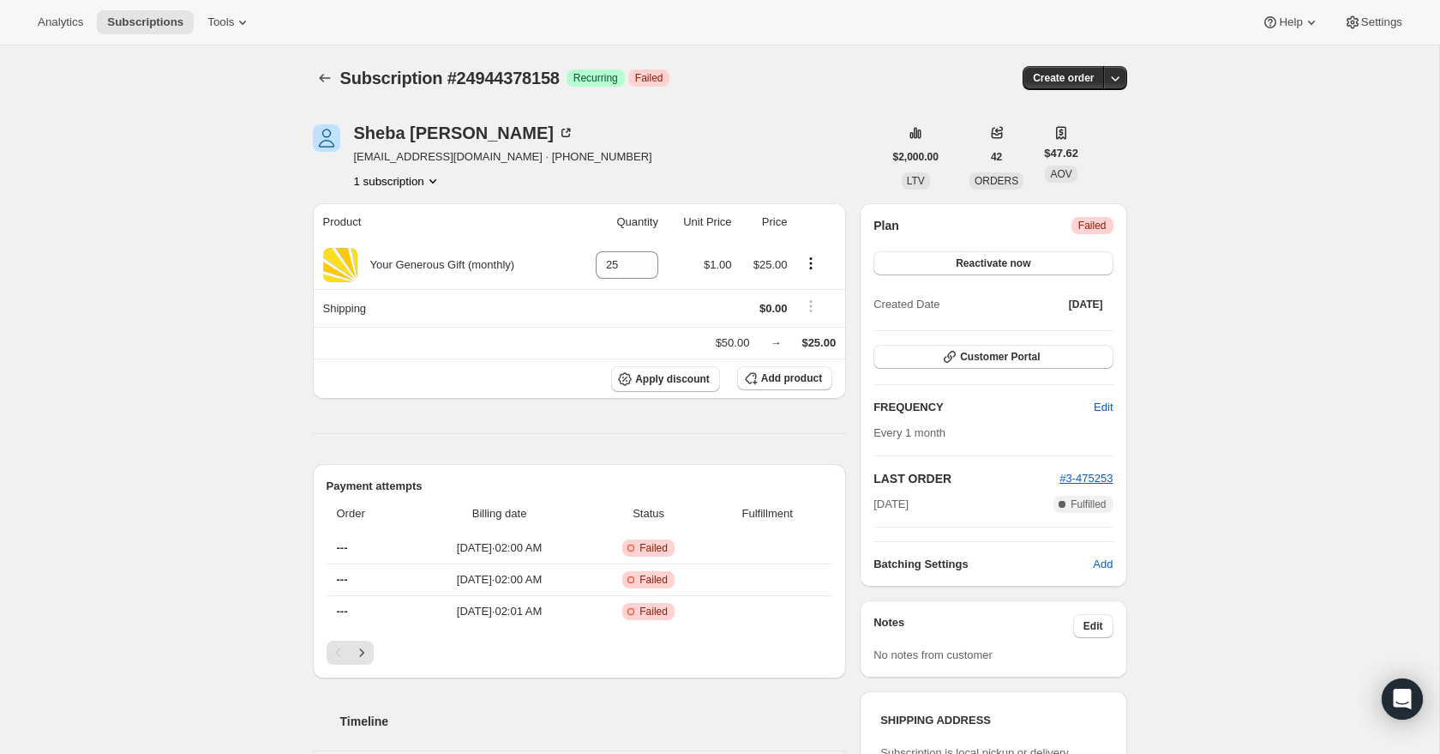
scroll to position [611, 0]
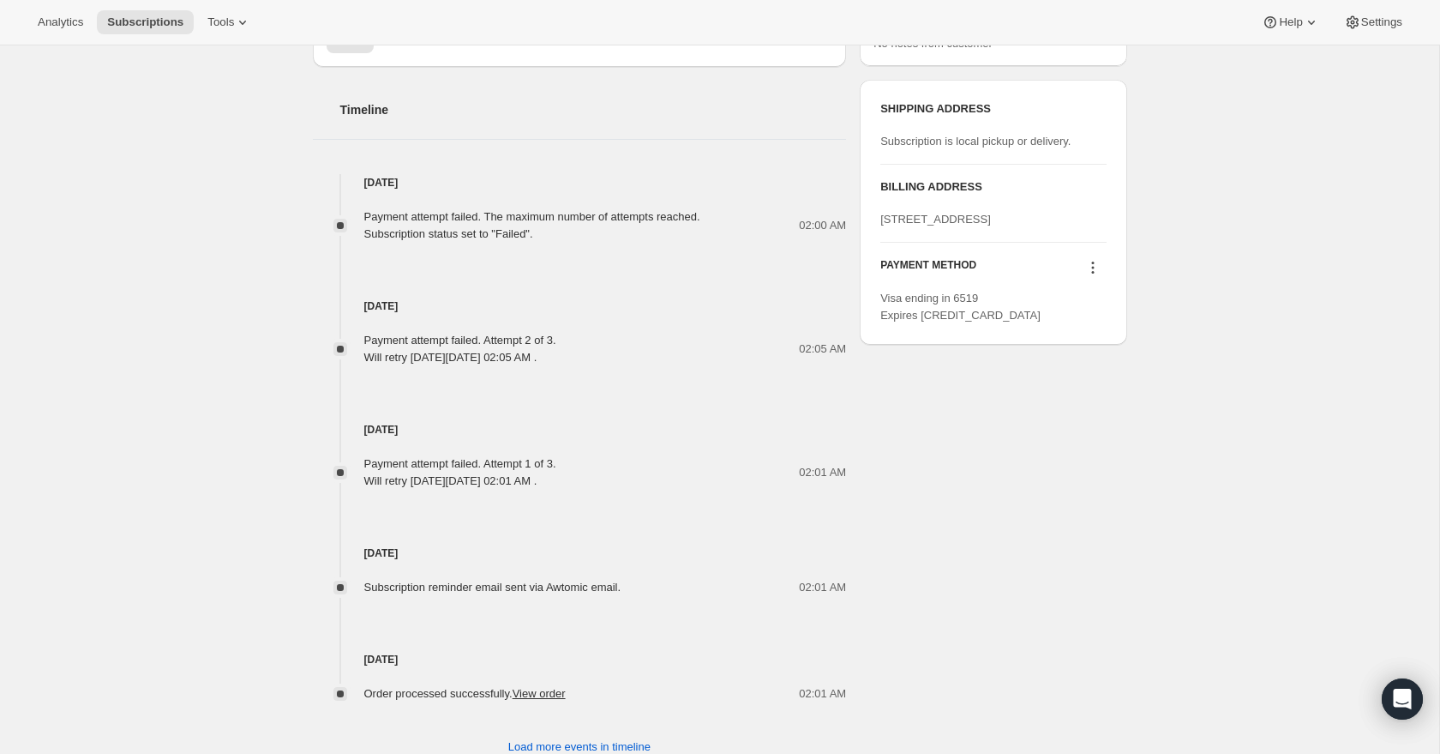
click at [1091, 274] on icon at bounding box center [1092, 272] width 3 height 3
click at [1082, 392] on span "Add credit card" at bounding box center [1066, 393] width 75 height 13
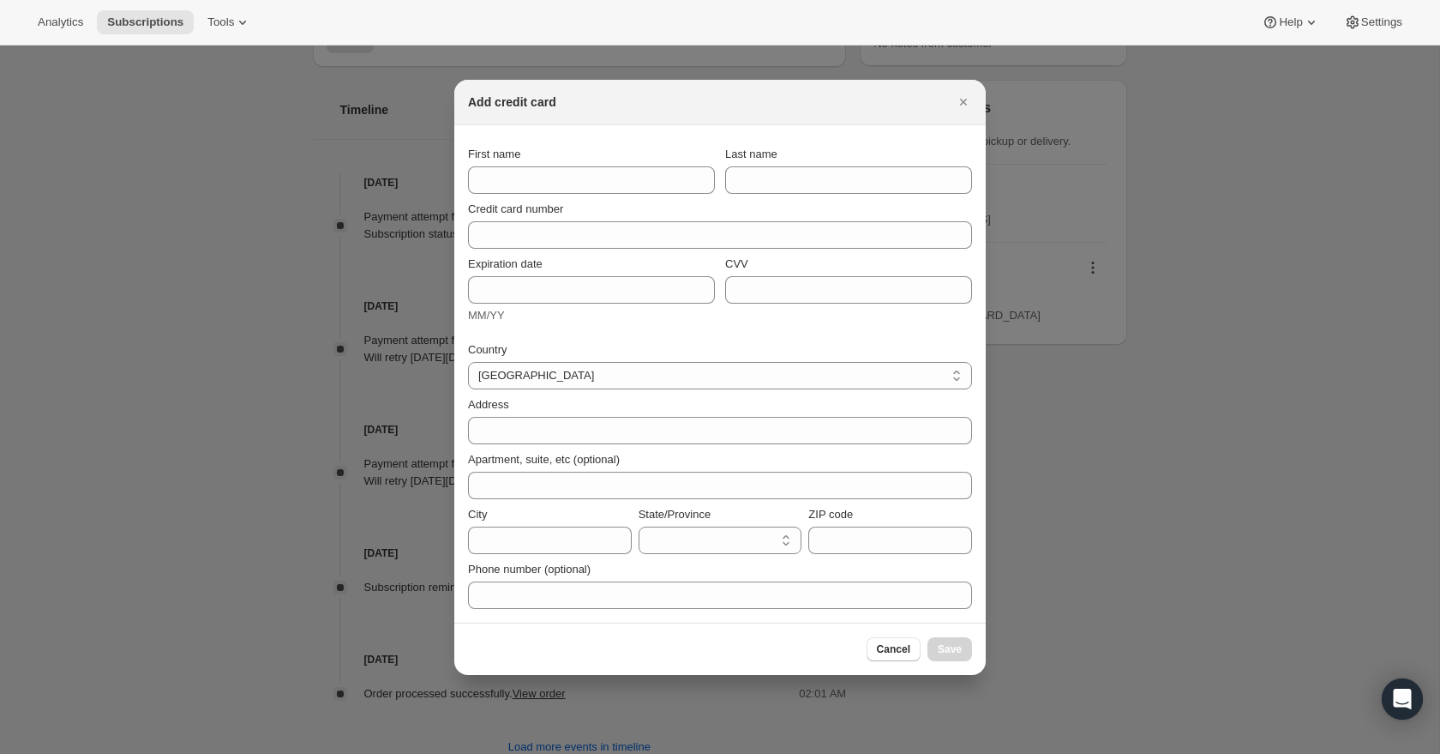
scroll to position [0, 0]
click at [777, 372] on select "[GEOGRAPHIC_DATA] [GEOGRAPHIC_DATA] [GEOGRAPHIC_DATA] [GEOGRAPHIC_DATA] [GEOGRA…" at bounding box center [720, 375] width 504 height 27
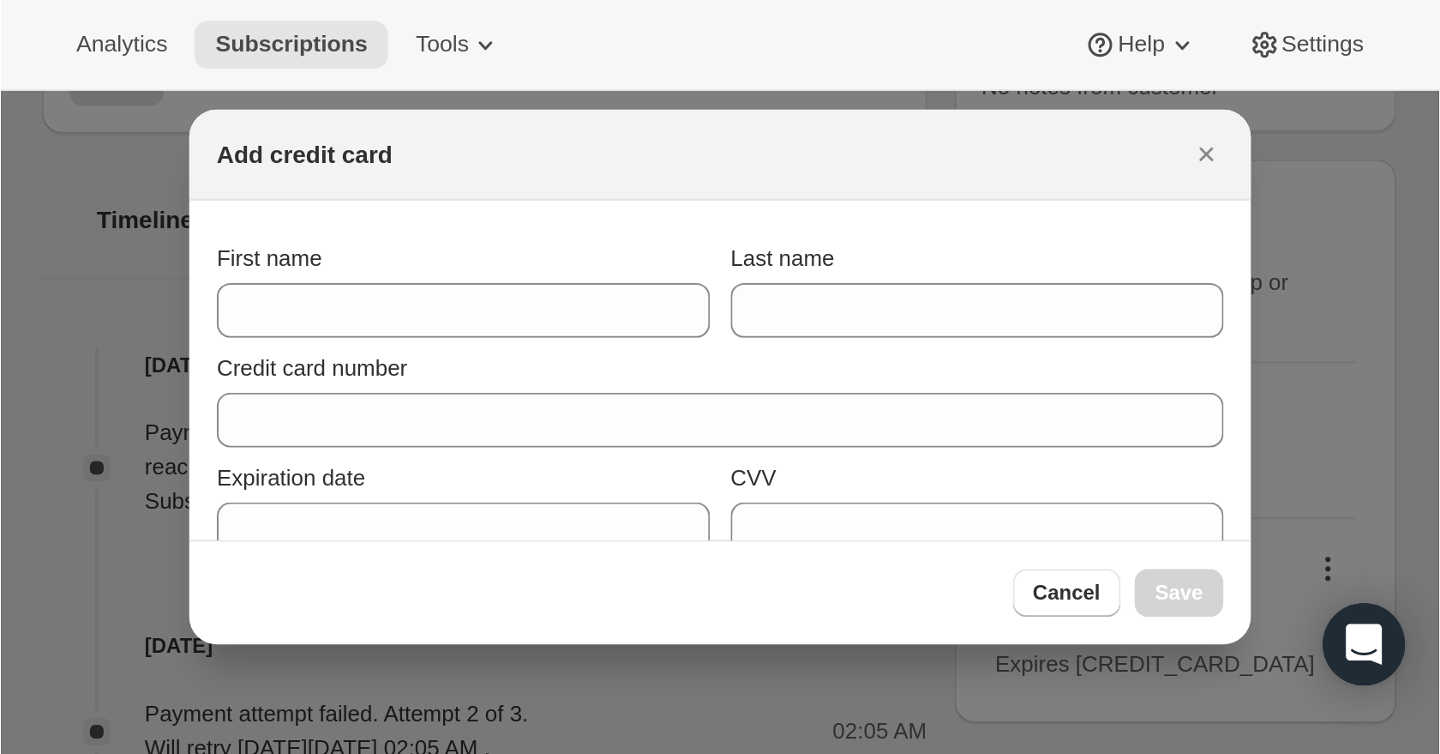
scroll to position [611, 0]
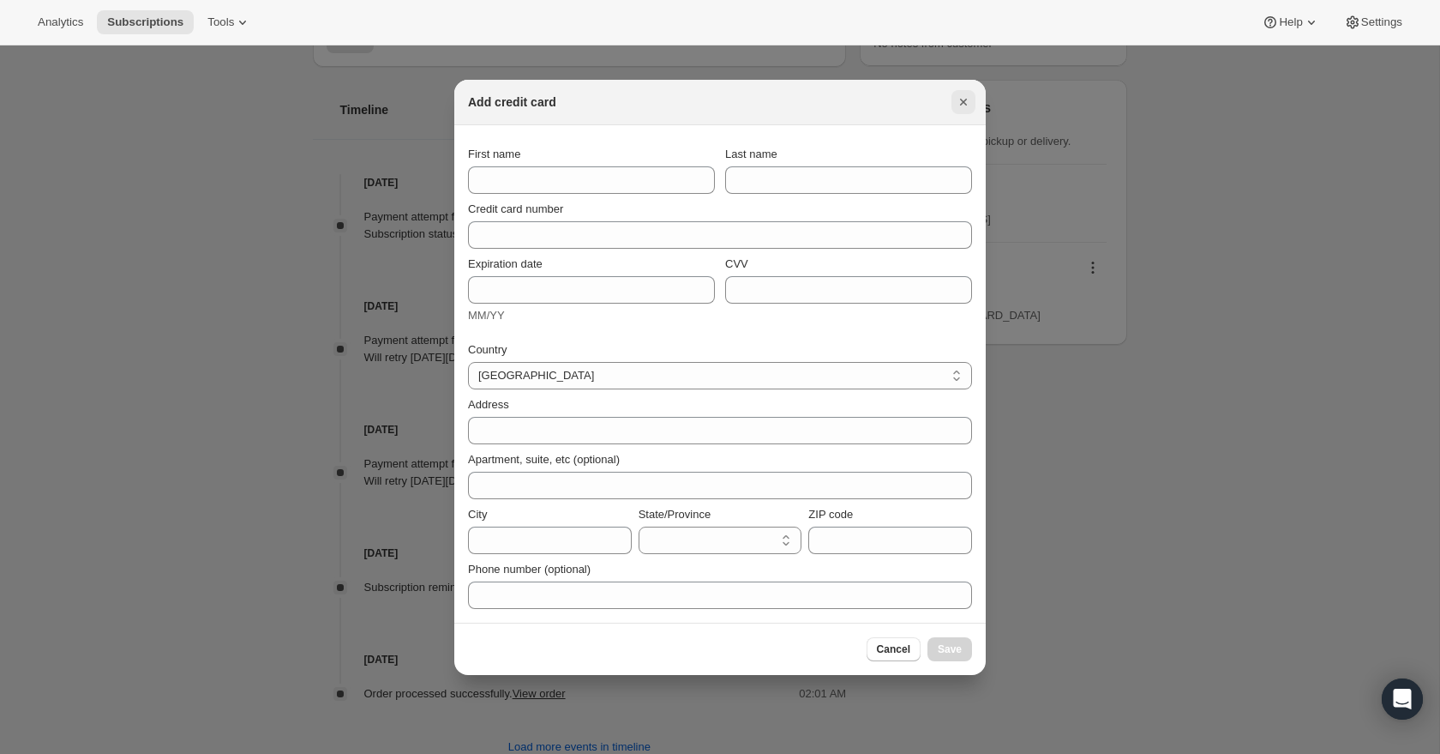
click at [965, 98] on icon "Close" at bounding box center [963, 101] width 17 height 17
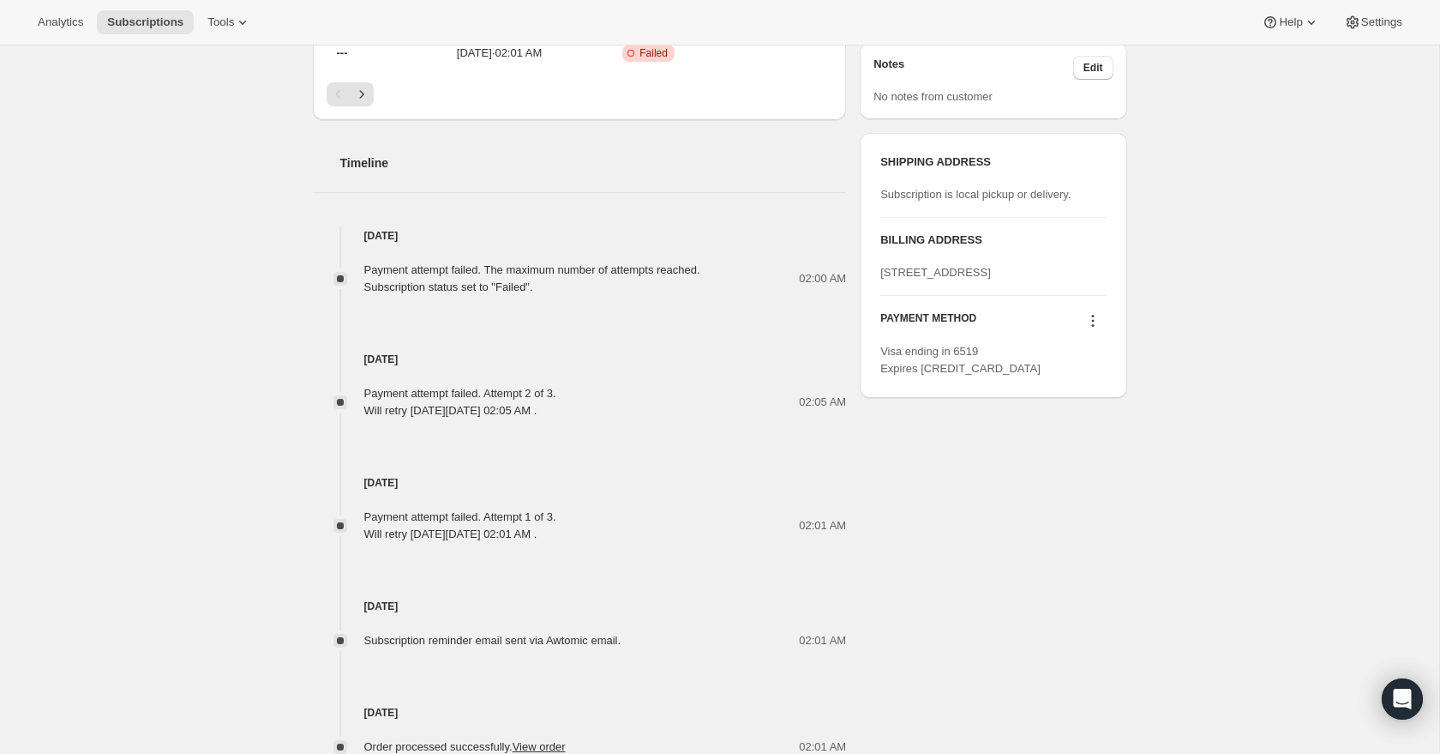
scroll to position [507, 0]
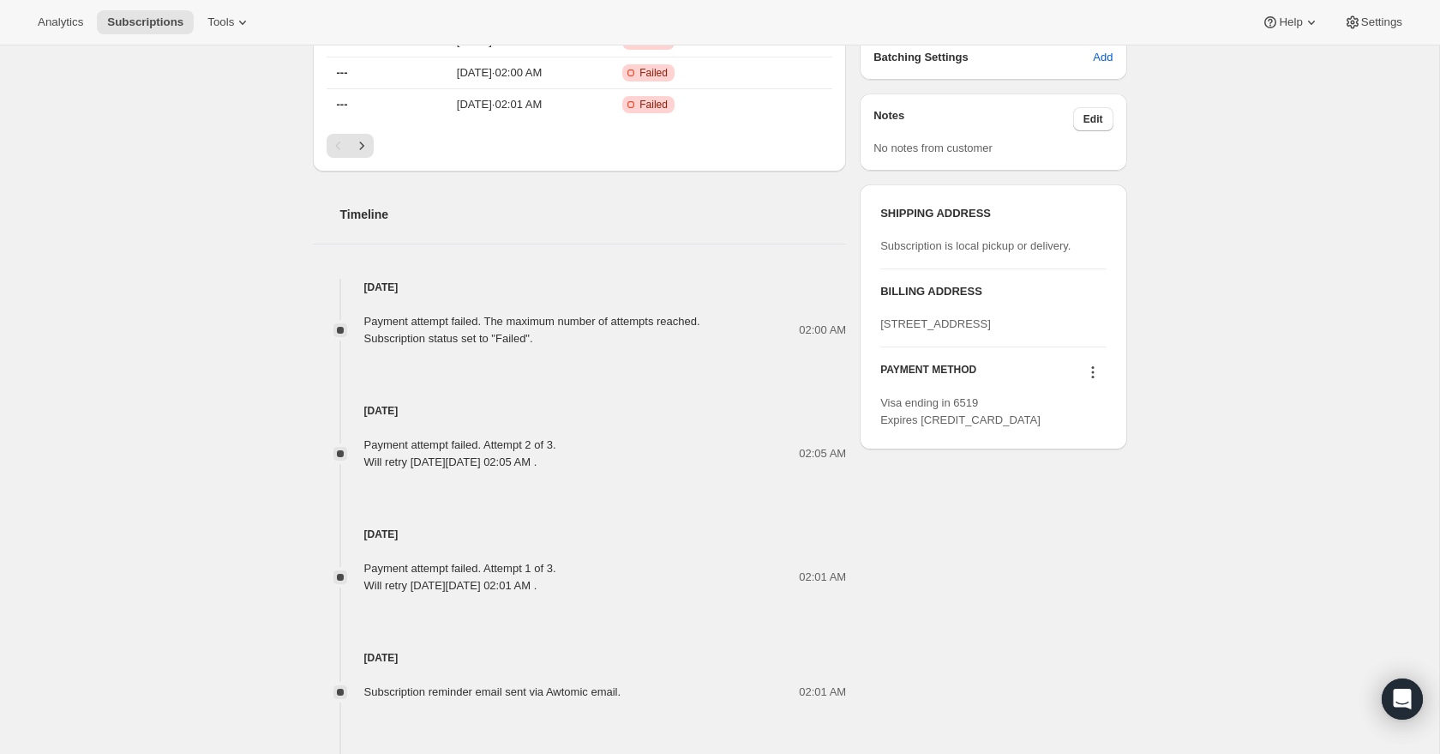
click at [1091, 381] on icon at bounding box center [1093, 372] width 17 height 17
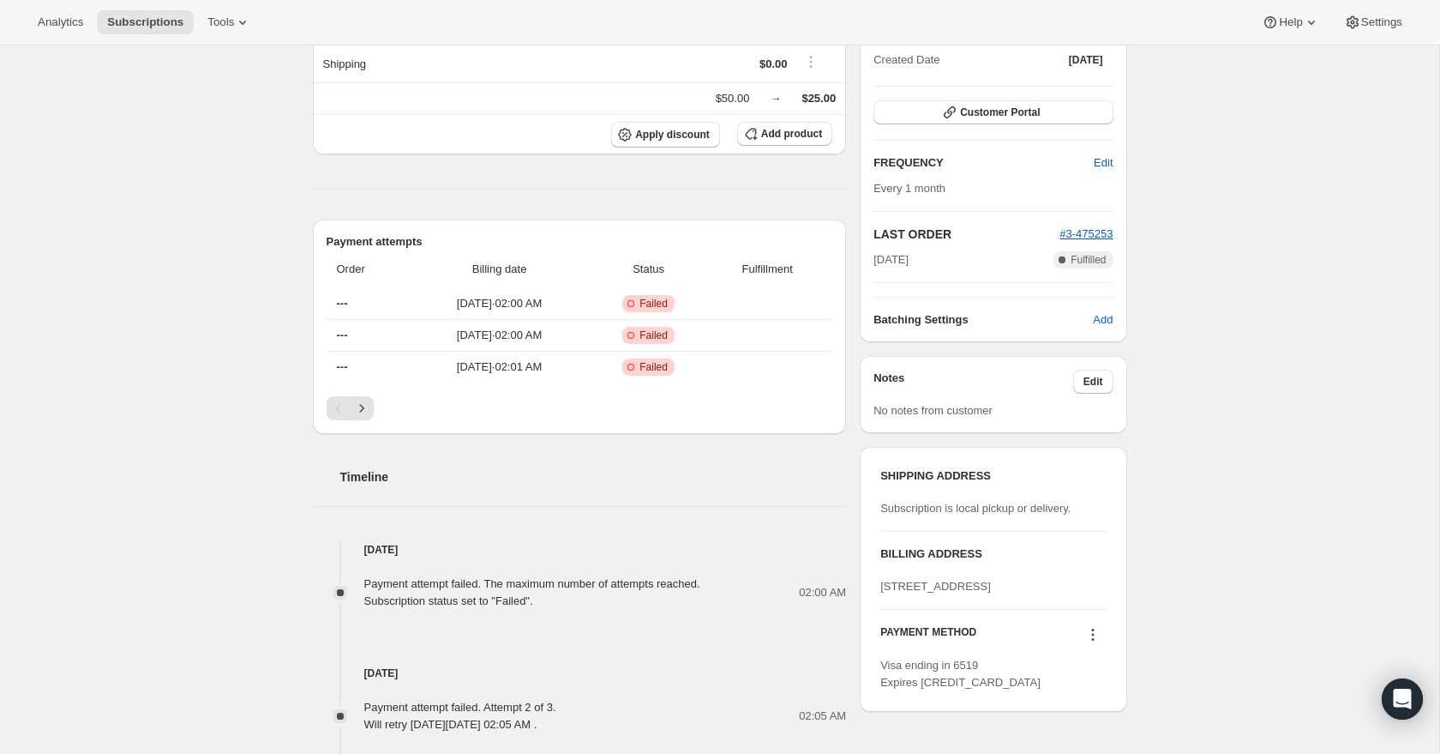
scroll to position [32, 0]
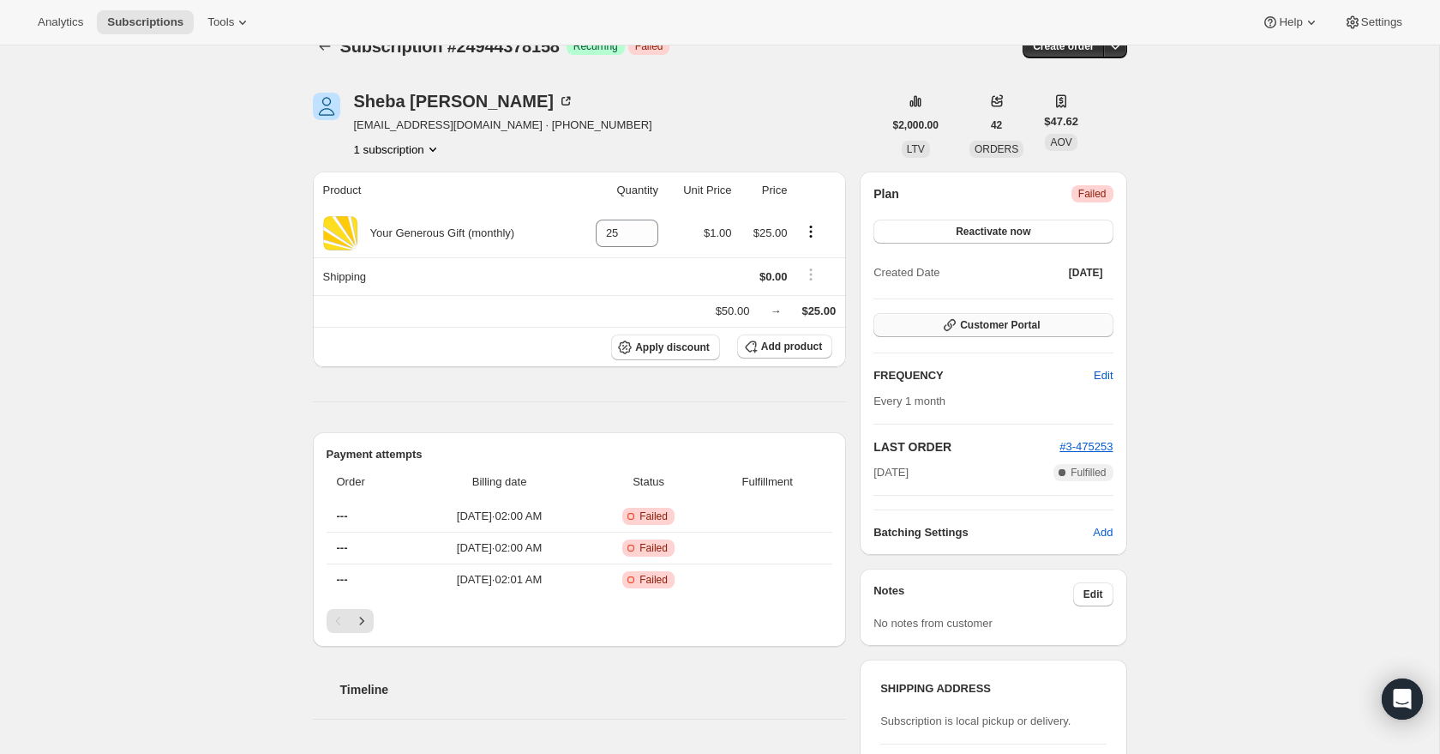
click at [1035, 326] on span "Customer Portal" at bounding box center [1000, 325] width 80 height 14
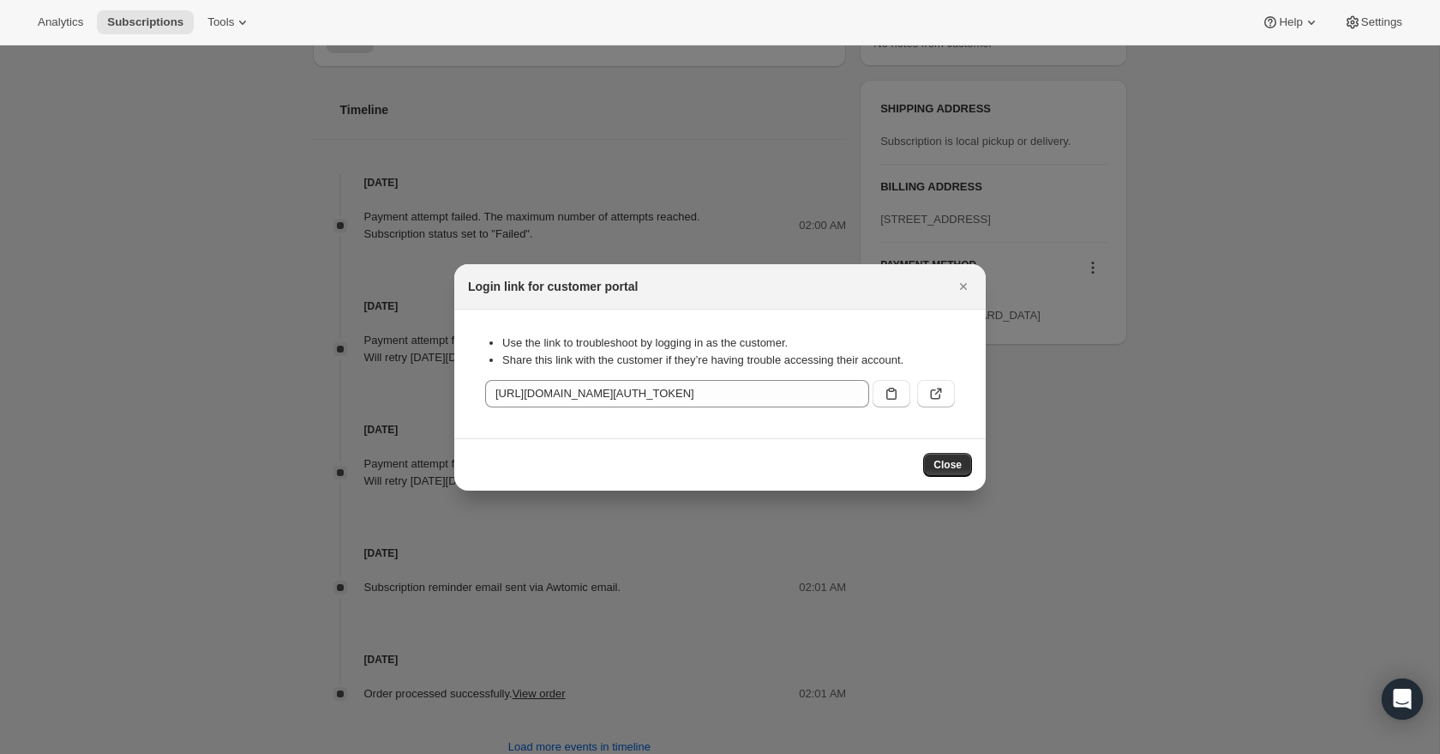
scroll to position [0, 0]
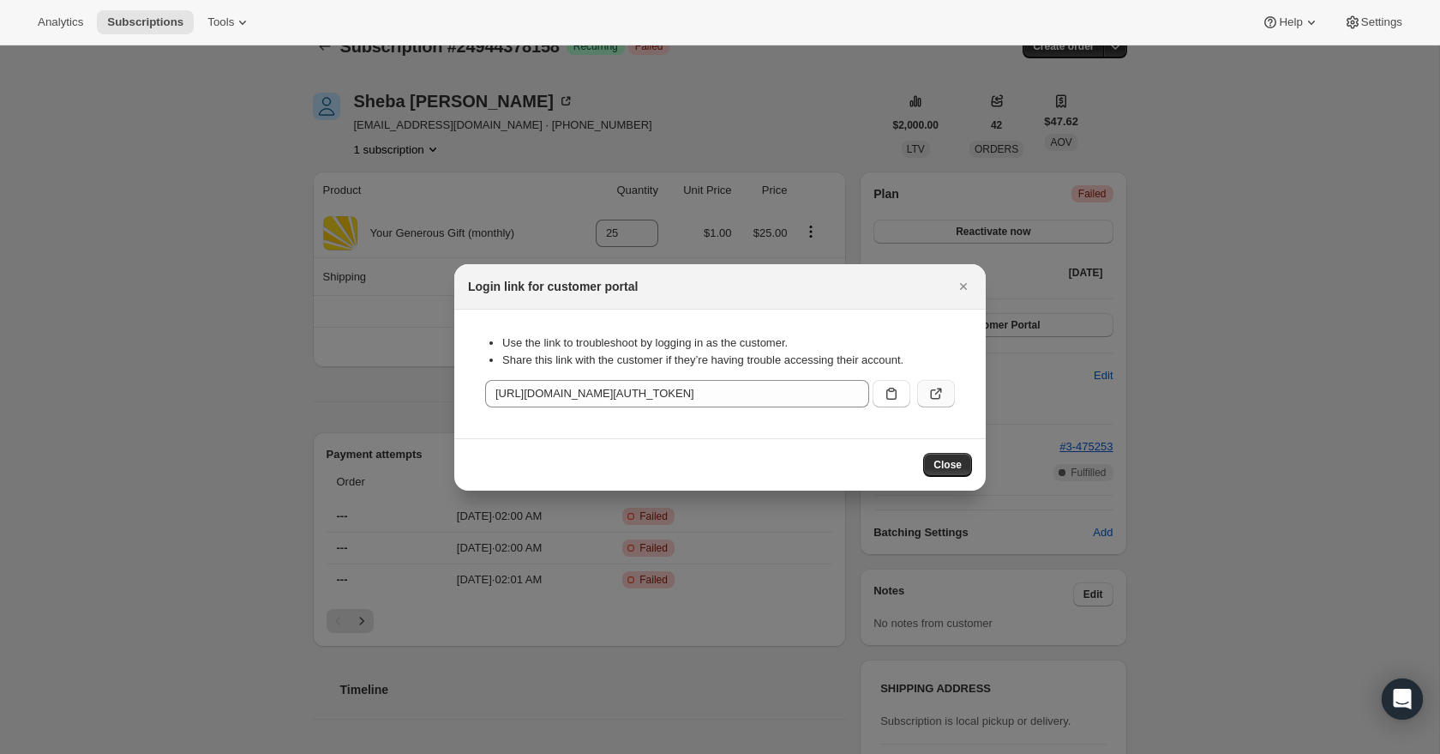
click at [942, 390] on icon ":rh8:" at bounding box center [936, 393] width 17 height 17
click at [969, 288] on icon "Close" at bounding box center [963, 286] width 17 height 17
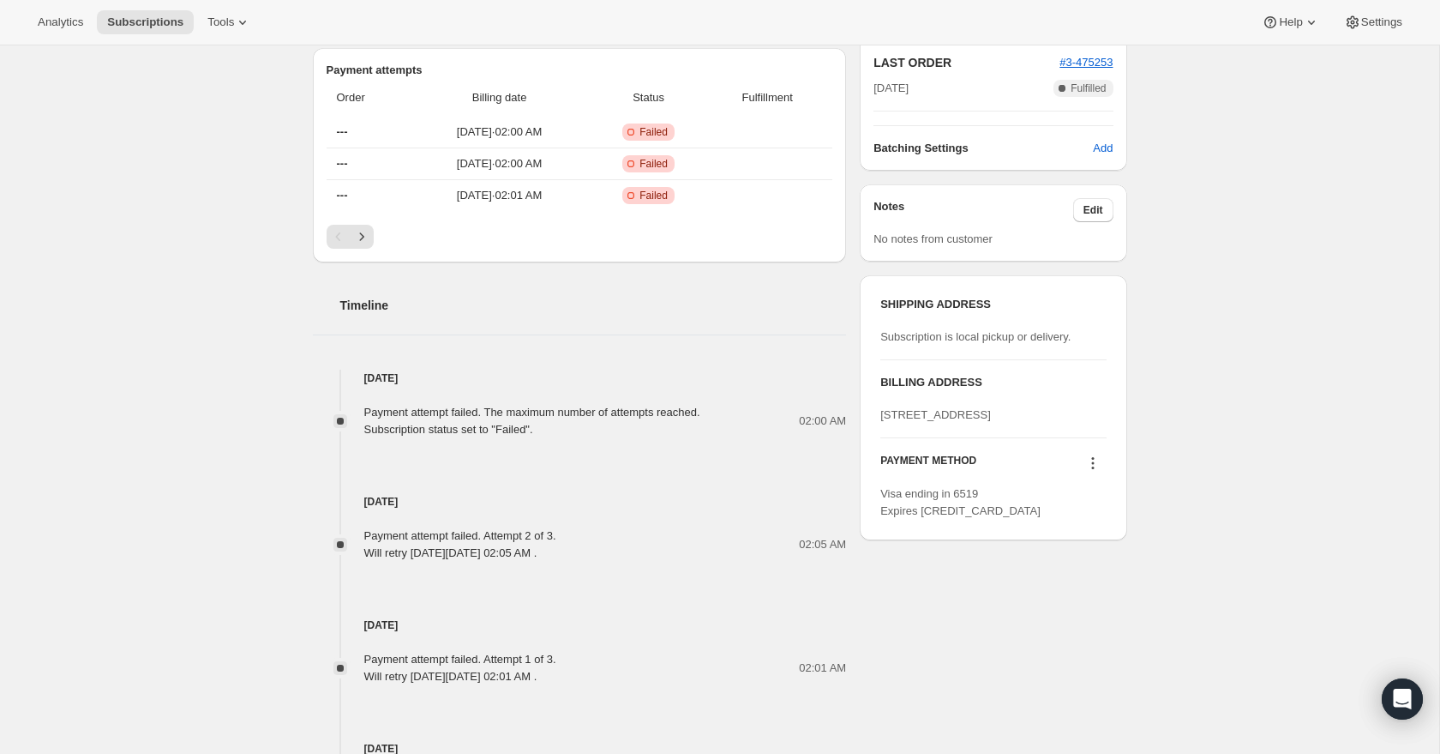
scroll to position [424, 0]
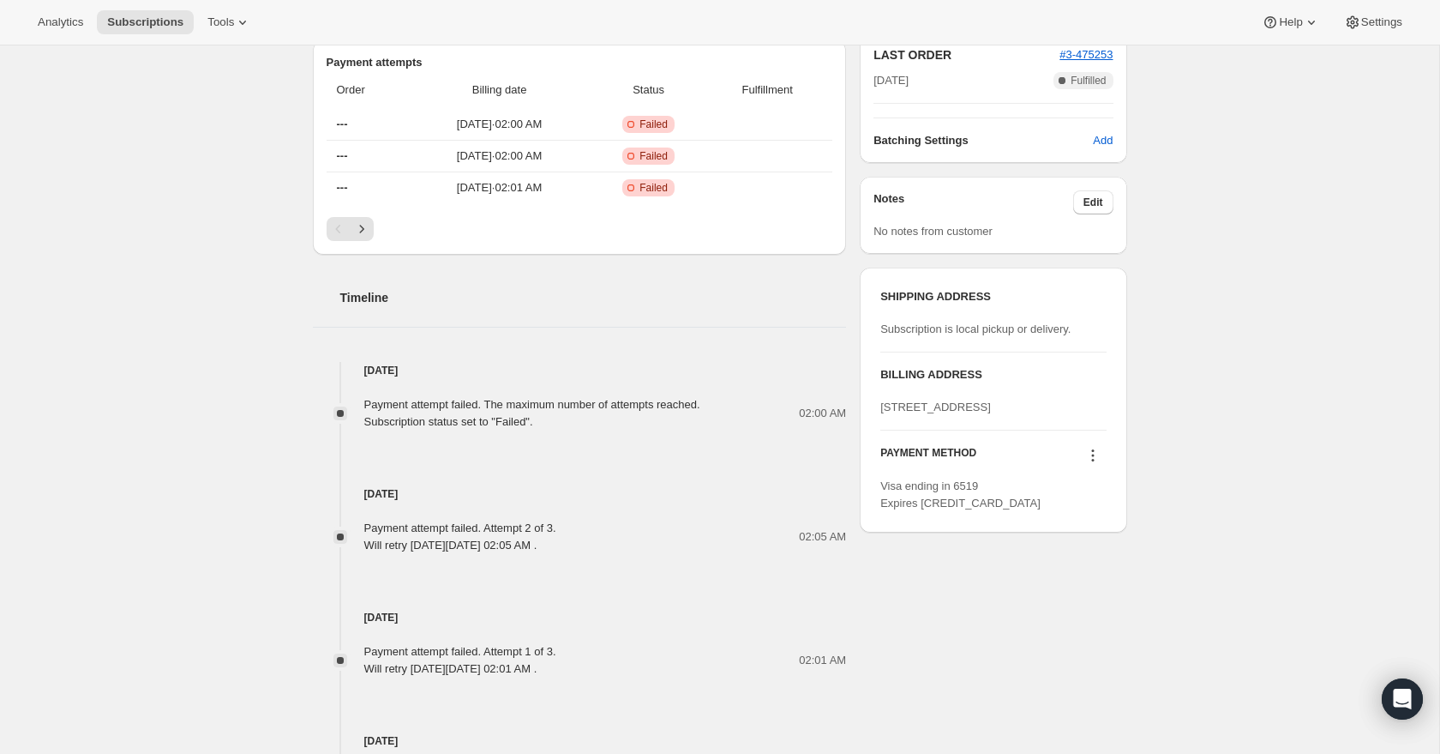
click at [1091, 464] on icon at bounding box center [1093, 455] width 17 height 17
click at [1081, 573] on span "Add credit card" at bounding box center [1089, 581] width 120 height 17
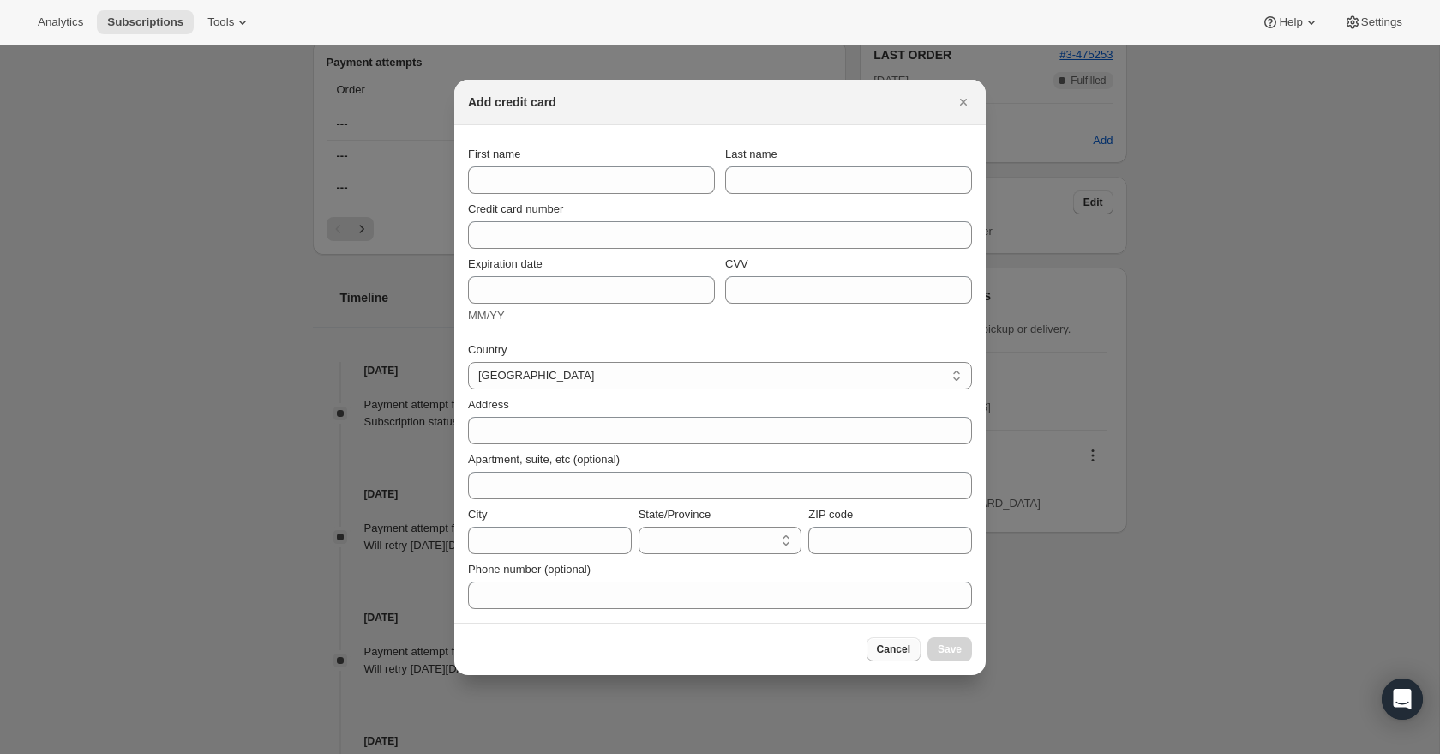
click at [895, 648] on span "Cancel" at bounding box center [893, 649] width 33 height 14
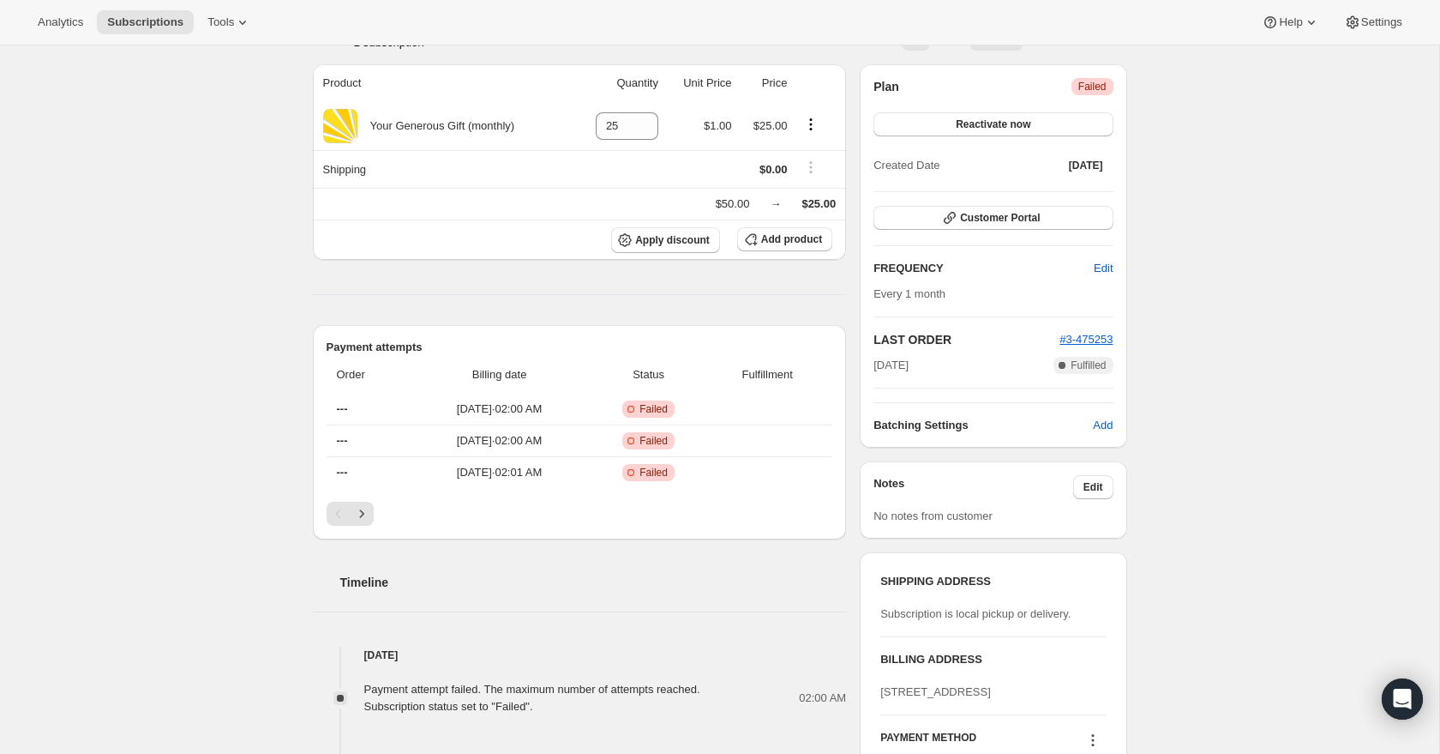
scroll to position [0, 0]
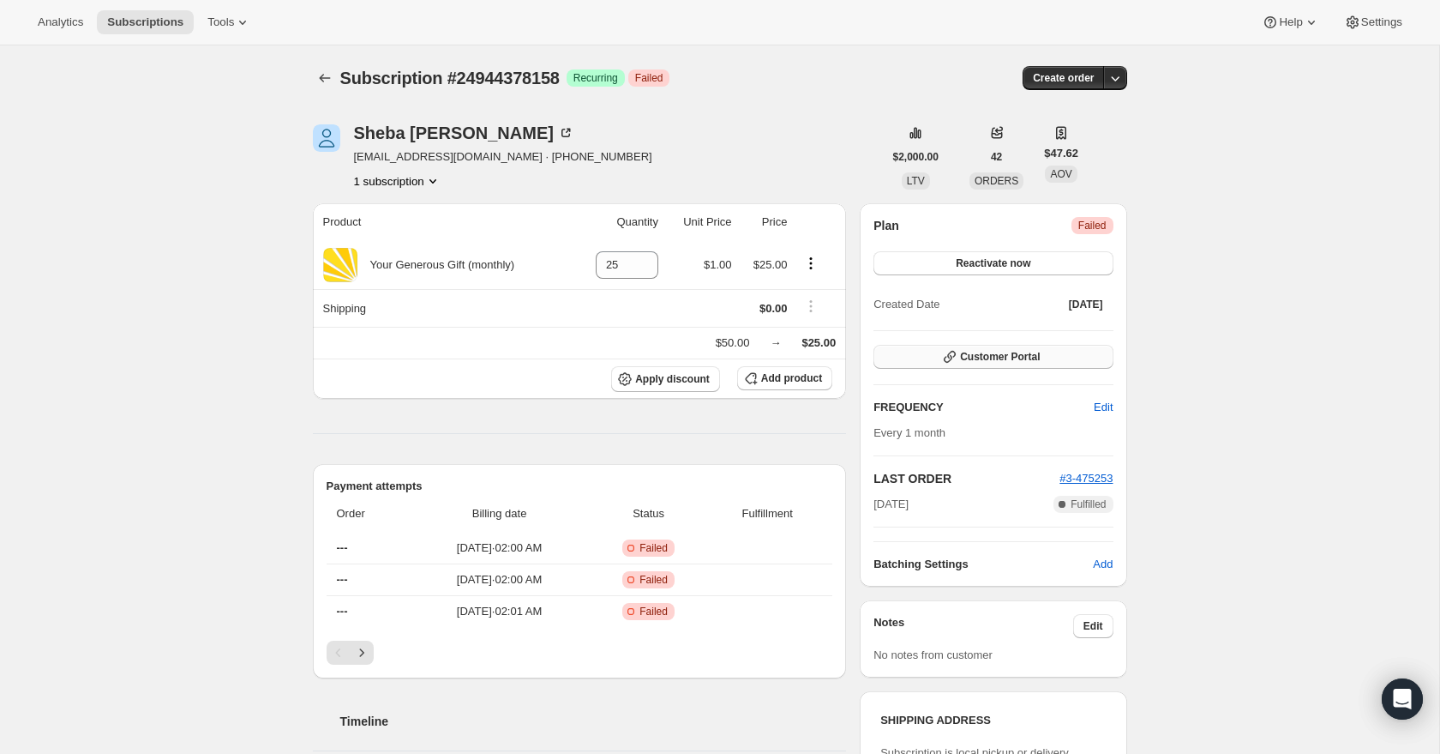
click at [979, 355] on span "Customer Portal" at bounding box center [1000, 357] width 80 height 14
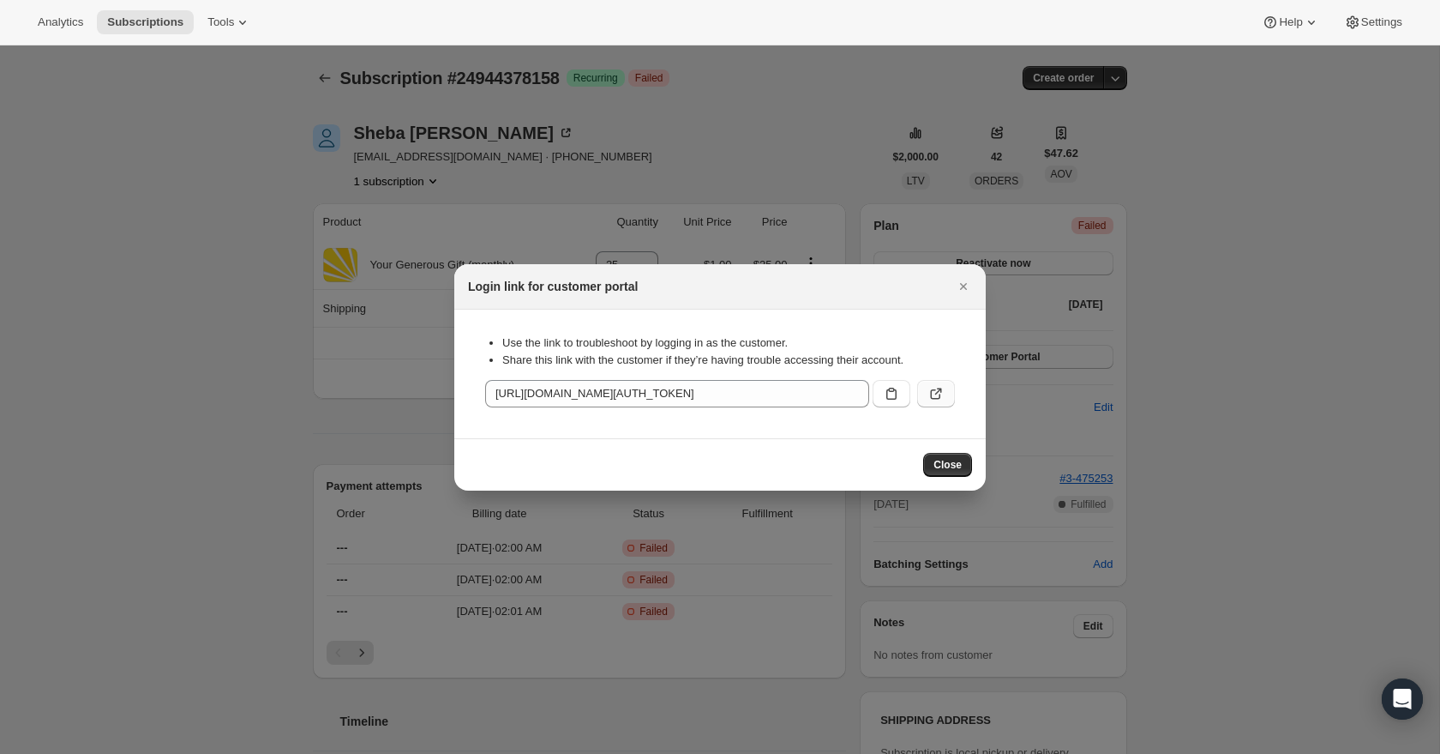
click at [935, 393] on icon ":rh8:" at bounding box center [936, 393] width 17 height 17
click at [960, 286] on icon "Close" at bounding box center [963, 286] width 17 height 17
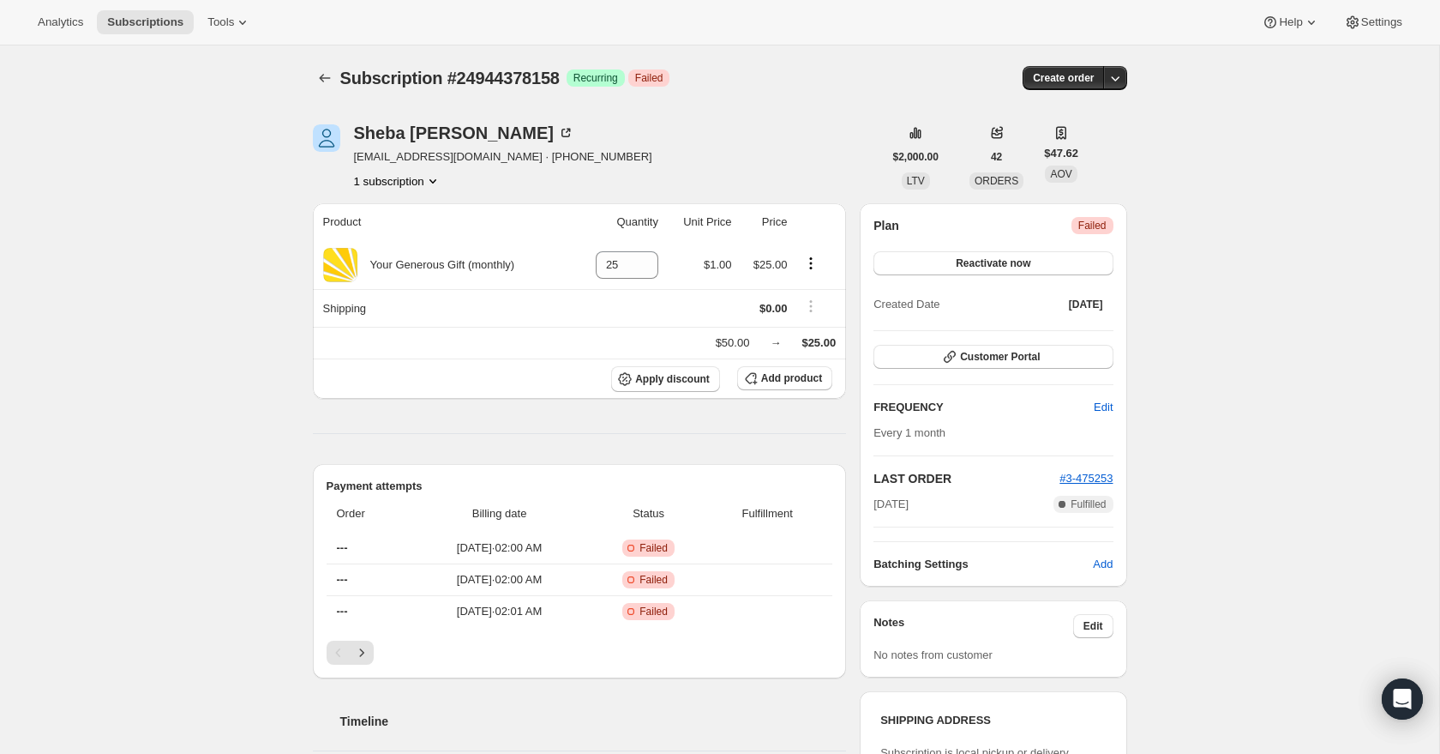
type input "50"
